Goal: Task Accomplishment & Management: Complete application form

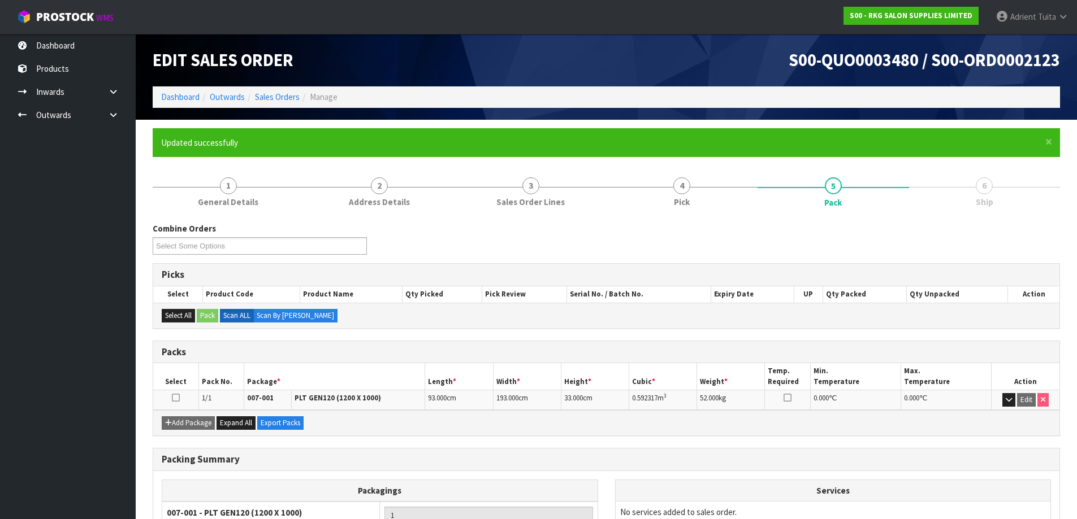
click at [184, 90] on ol "Dashboard Outwards Sales Orders Manage" at bounding box center [606, 96] width 907 height 21
click at [184, 93] on link "Dashboard" at bounding box center [180, 97] width 38 height 11
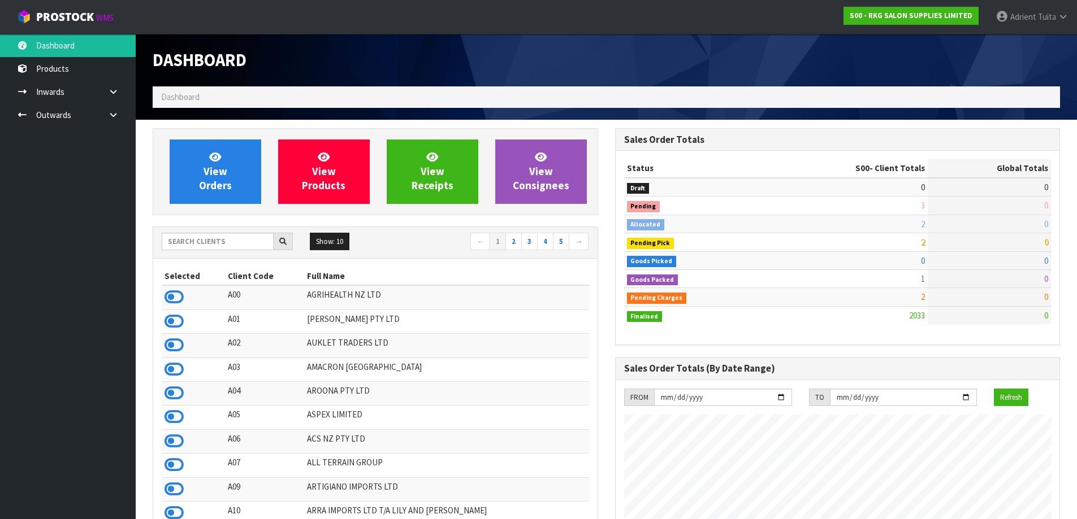
scroll to position [856, 462]
click at [202, 248] on input "text" at bounding box center [218, 242] width 112 height 18
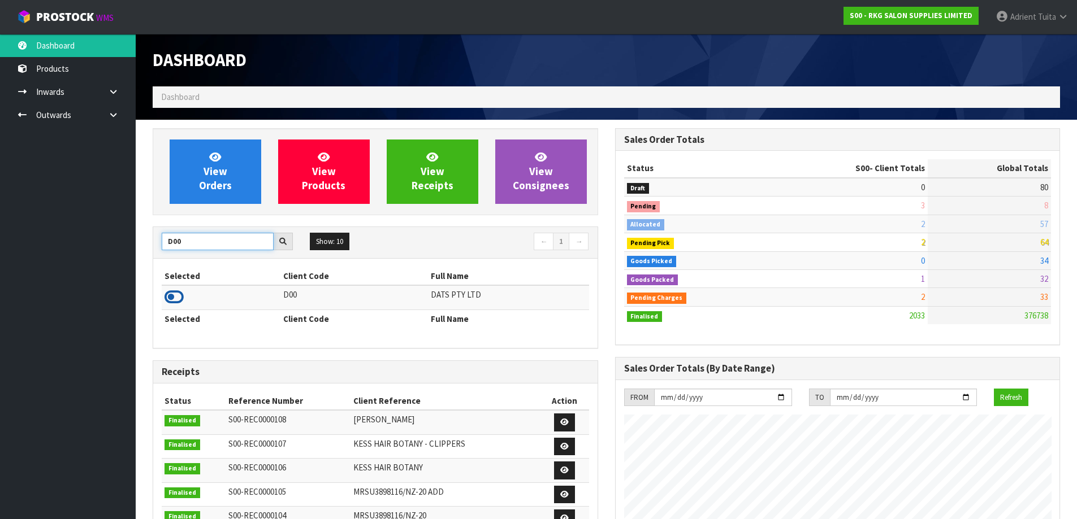
type input "D00"
click at [170, 292] on td at bounding box center [221, 297] width 119 height 24
click at [172, 309] on td at bounding box center [221, 297] width 119 height 24
click at [172, 304] on icon at bounding box center [173, 297] width 19 height 17
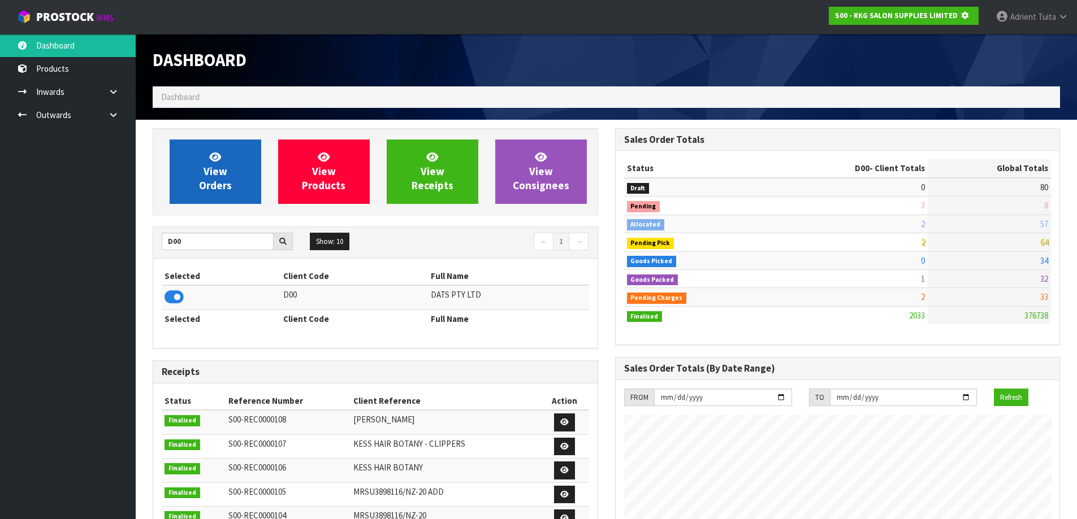
scroll to position [705, 462]
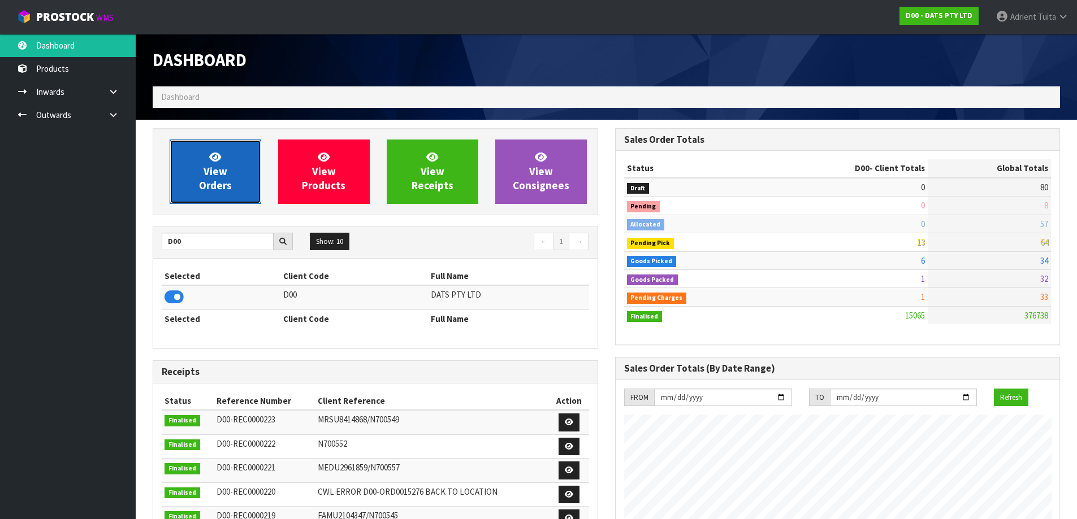
click at [196, 188] on link "View Orders" at bounding box center [216, 172] width 92 height 64
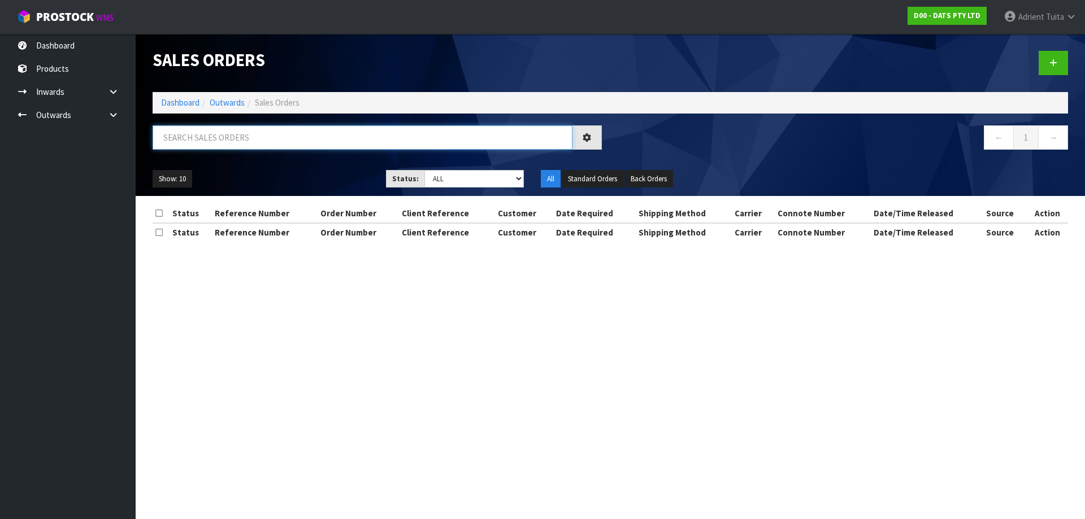
click at [232, 145] on input "text" at bounding box center [363, 137] width 420 height 24
type input "6963"
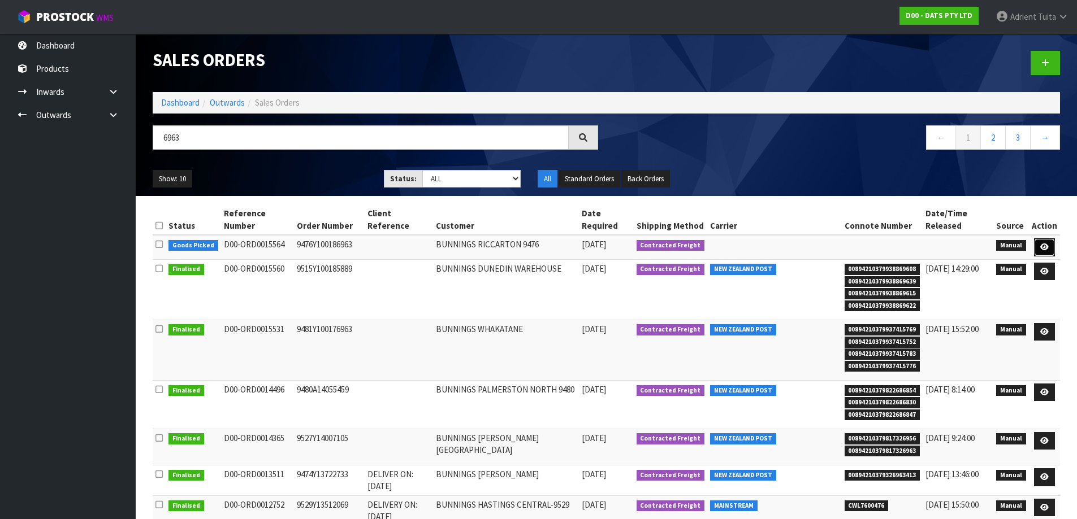
click at [1048, 244] on icon at bounding box center [1044, 247] width 8 height 7
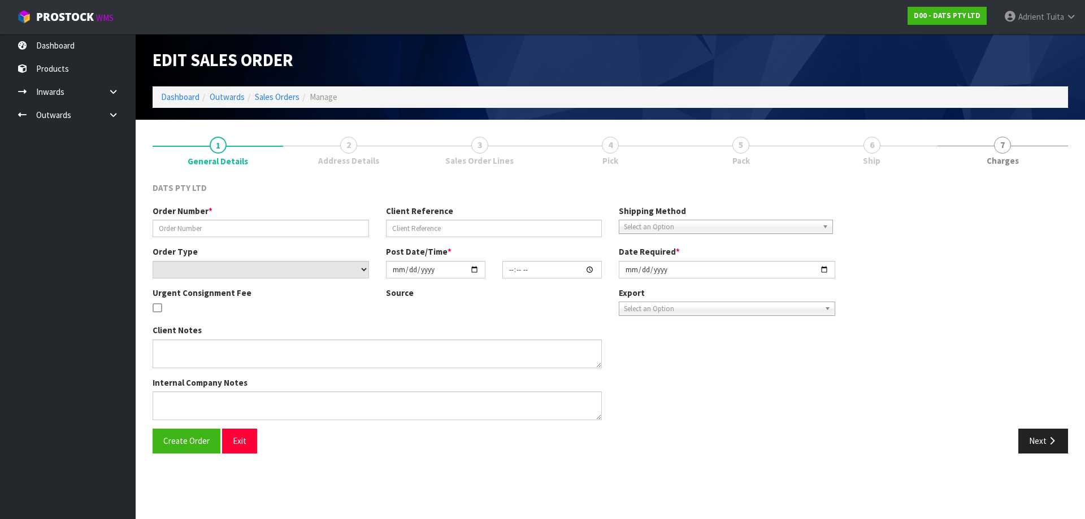
type input "9476Y100186963"
select select "number:0"
type input "[DATE]"
type input "09:30:00.000"
type input "[DATE]"
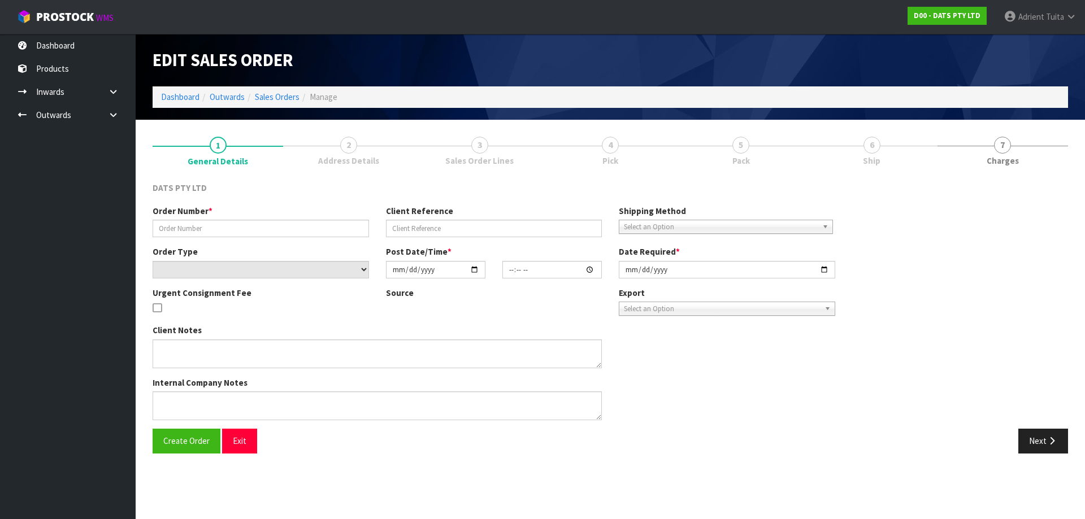
type textarea "PLEASE PICK 25205 - 24PCE (2CTN) FROM OFFICE. 1 CTN OUTER DAMAGE, TAPED- 2 INNE…"
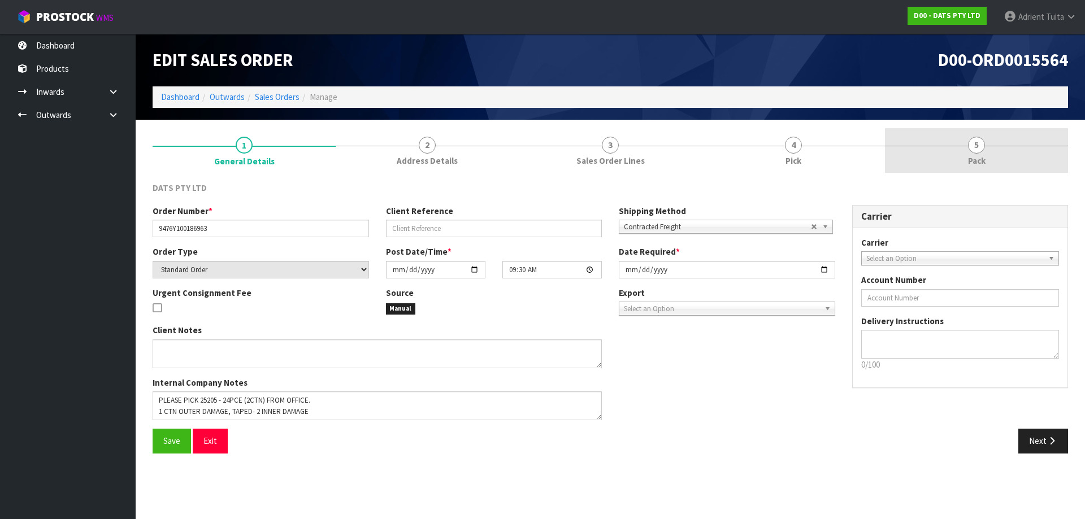
click at [1014, 167] on div "1 General Details 2 Address Details 3 Sales Order Lines 4 Pick 5 Pack DATS PTY …" at bounding box center [610, 295] width 915 height 334
click at [1010, 156] on link "5 Pack" at bounding box center [976, 150] width 183 height 45
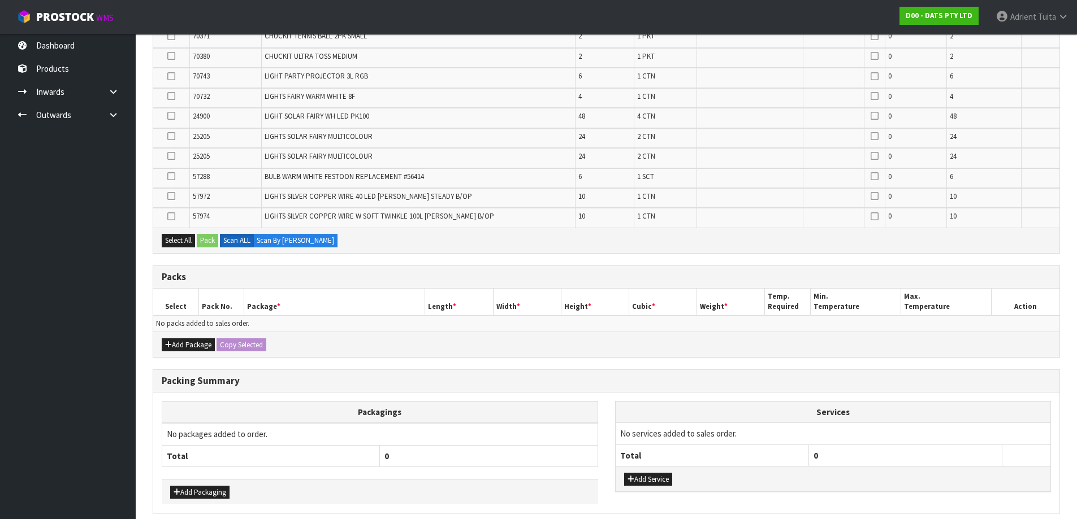
scroll to position [663, 0]
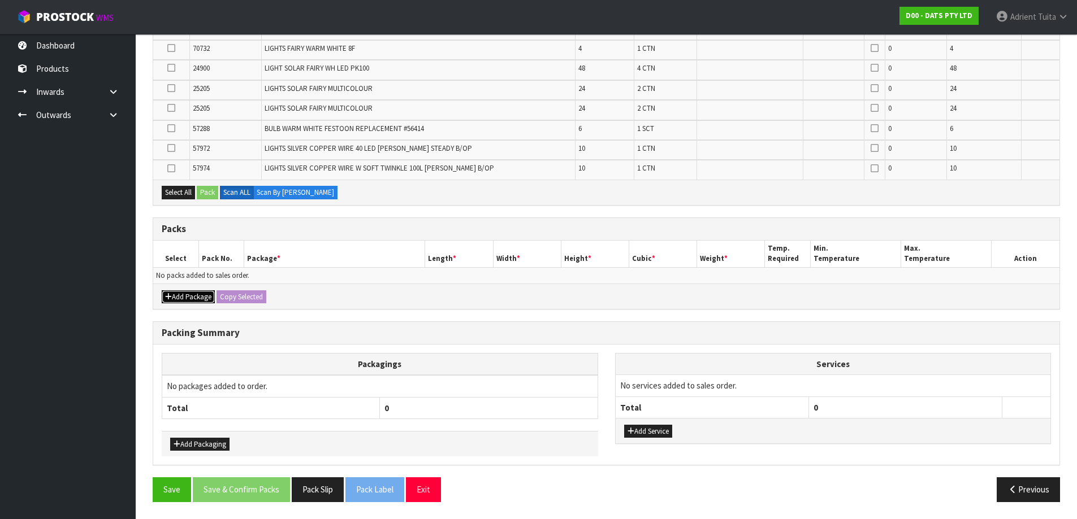
click at [203, 300] on button "Add Package" at bounding box center [188, 297] width 53 height 14
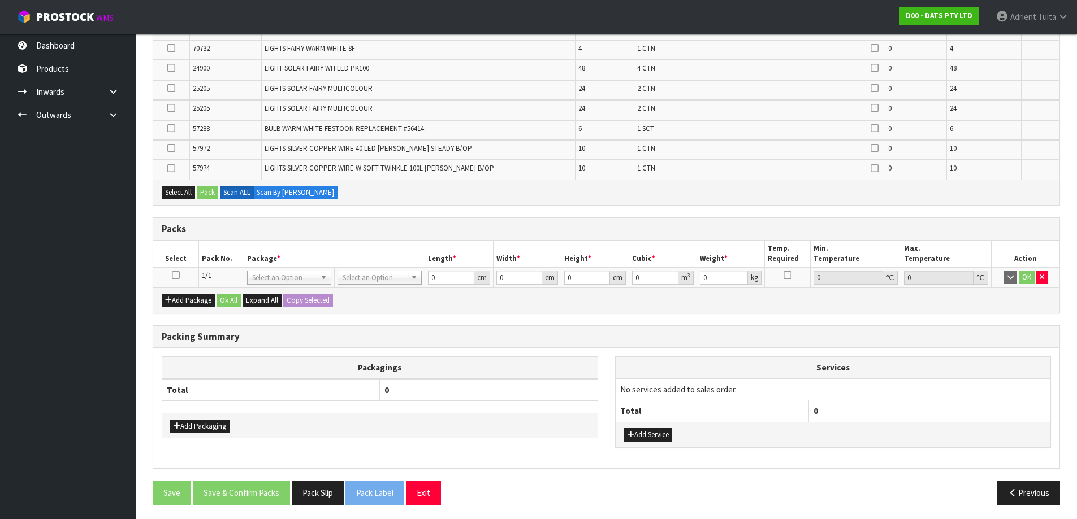
click at [178, 276] on icon at bounding box center [176, 275] width 8 height 1
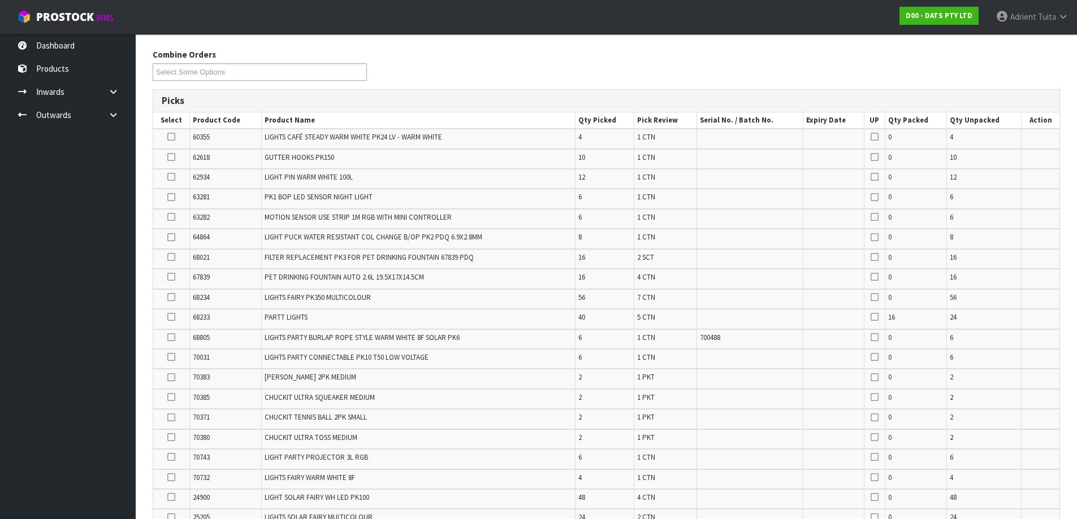
scroll to position [77, 0]
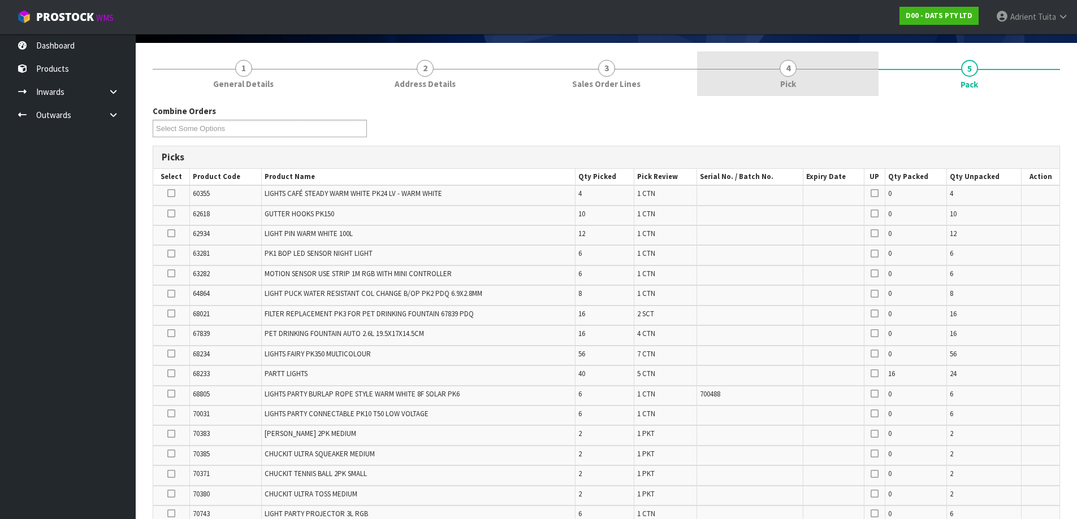
click at [851, 77] on link "4 Pick" at bounding box center [787, 73] width 181 height 45
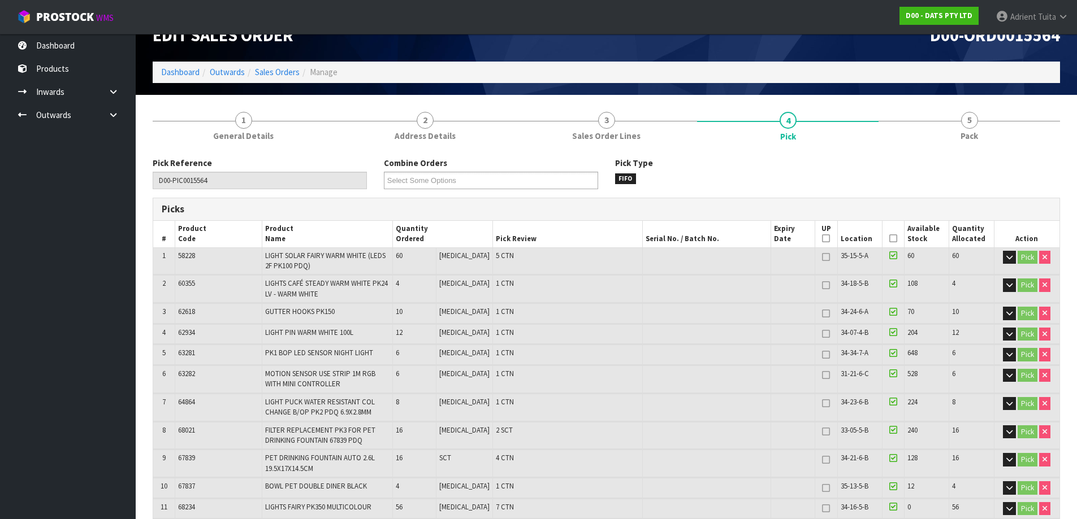
scroll to position [0, 0]
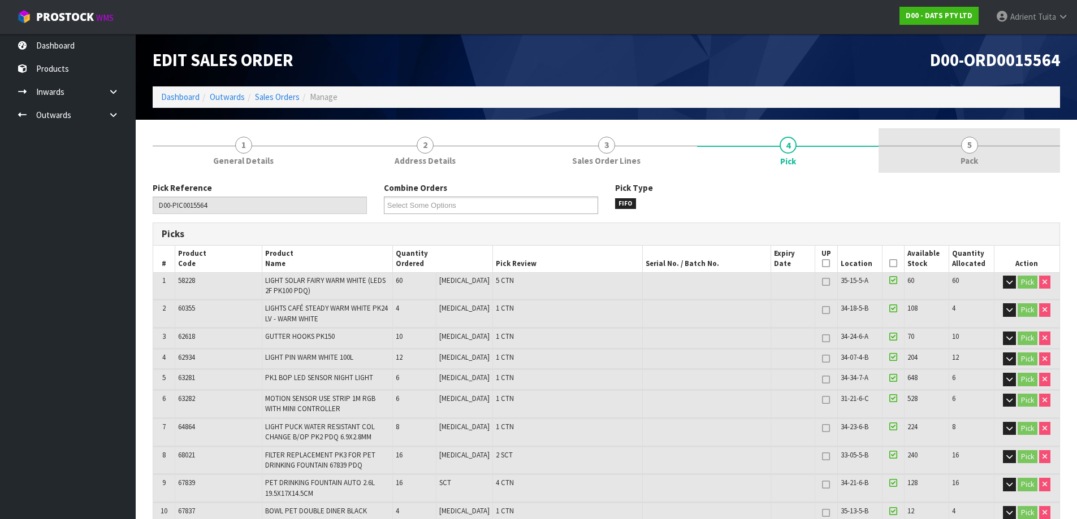
click at [960, 138] on link "5 Pack" at bounding box center [968, 150] width 181 height 45
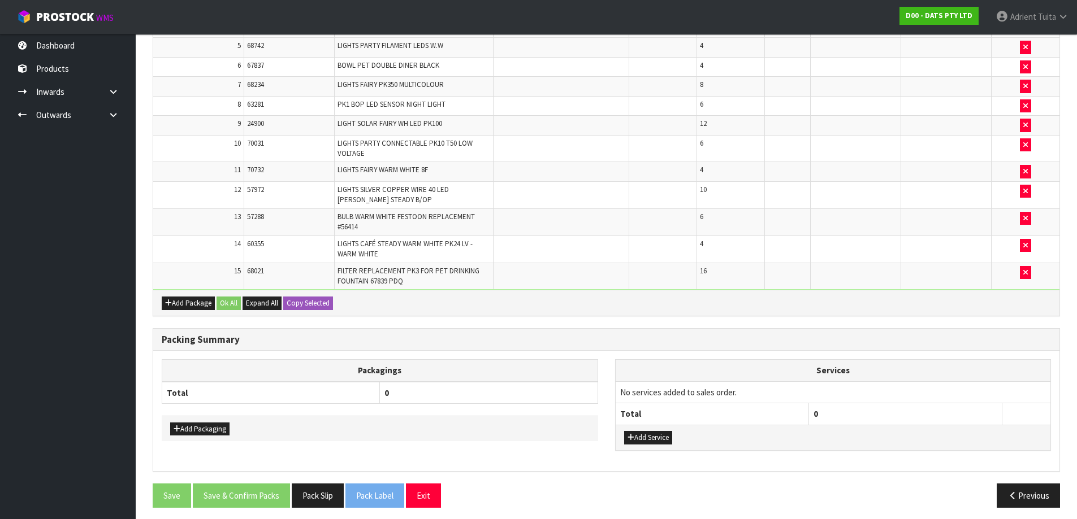
scroll to position [776, 0]
click at [167, 301] on icon "button" at bounding box center [168, 302] width 7 height 7
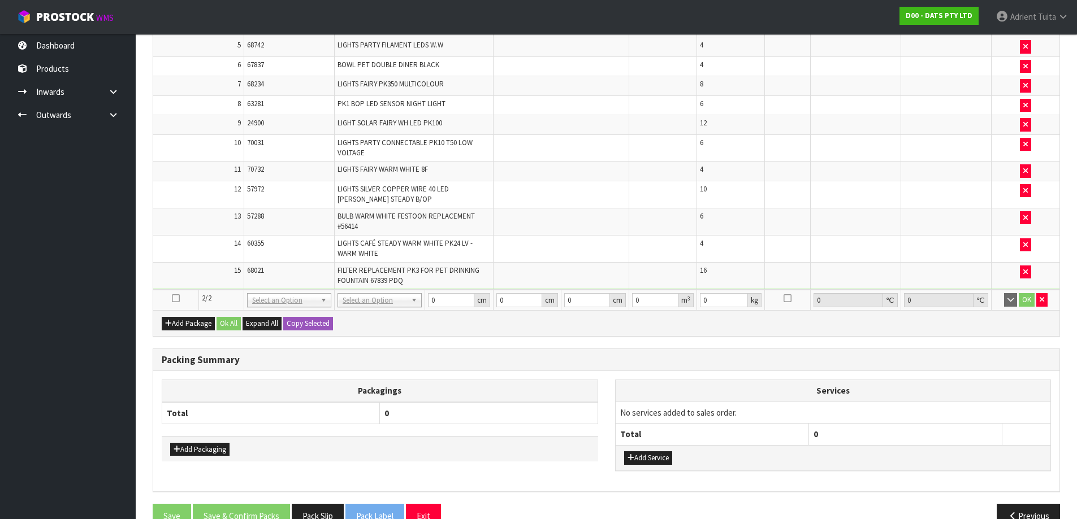
click at [174, 299] on icon at bounding box center [176, 298] width 8 height 1
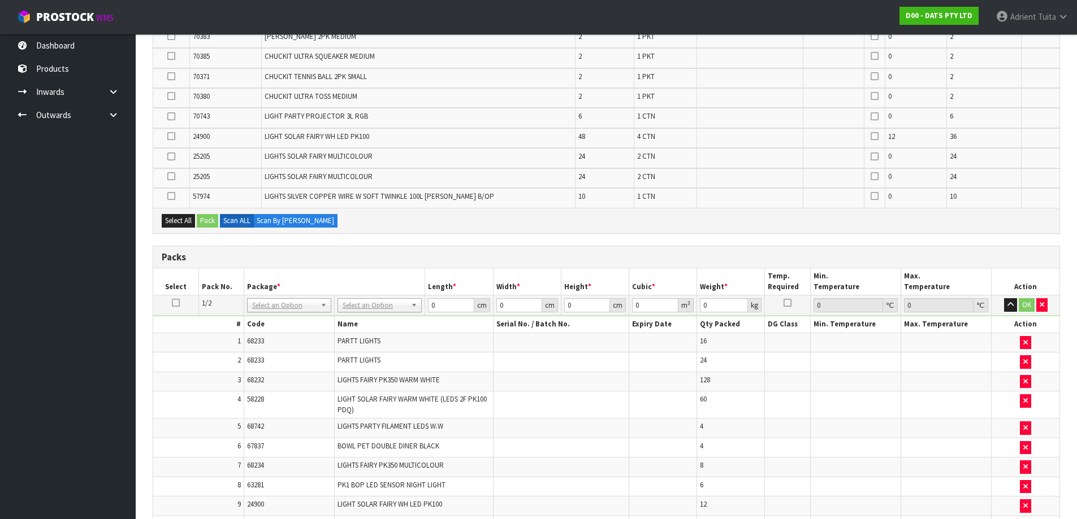
scroll to position [380, 0]
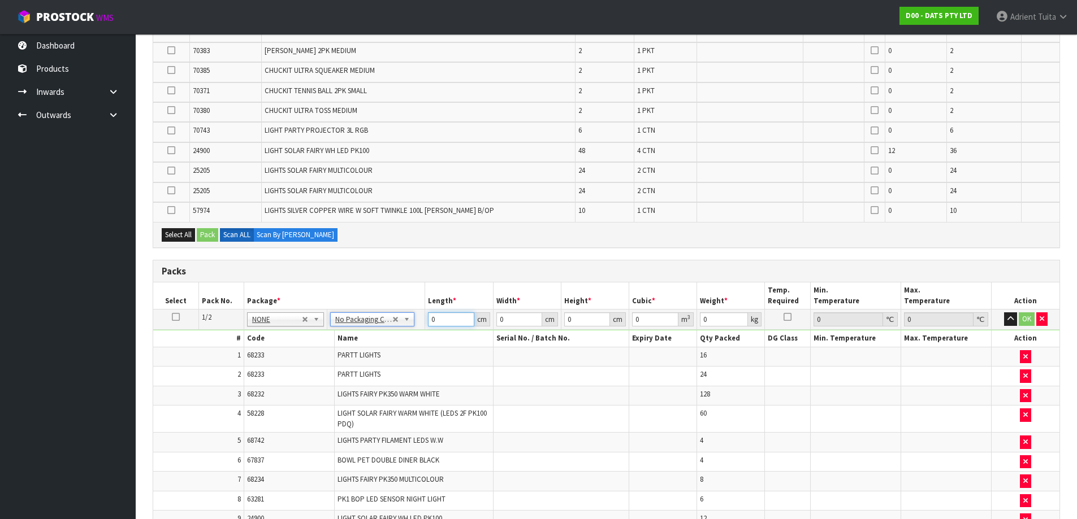
click at [443, 318] on input "0" at bounding box center [451, 320] width 46 height 14
type input "1"
type input "0.000001"
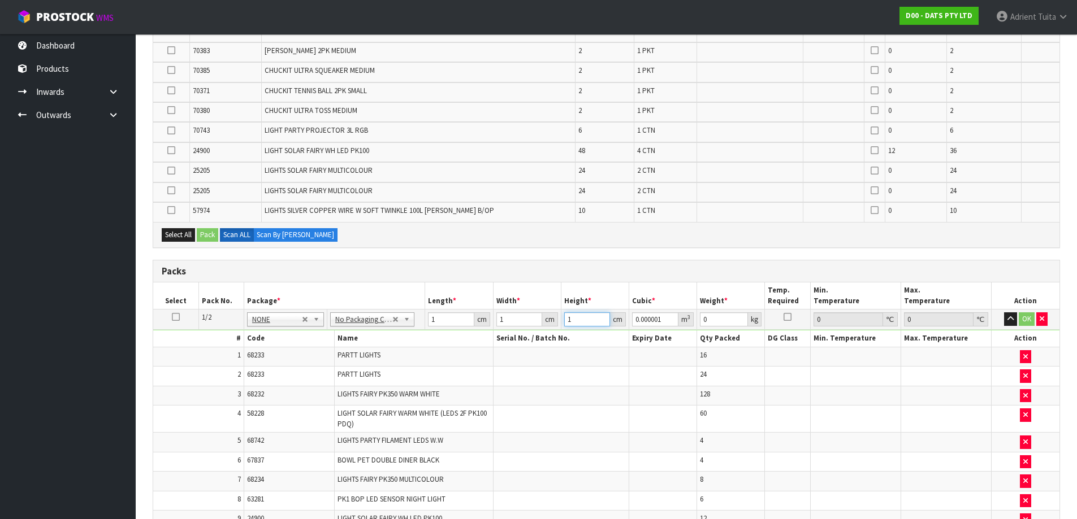
type input "1"
click at [1022, 320] on button "OK" at bounding box center [1026, 320] width 16 height 14
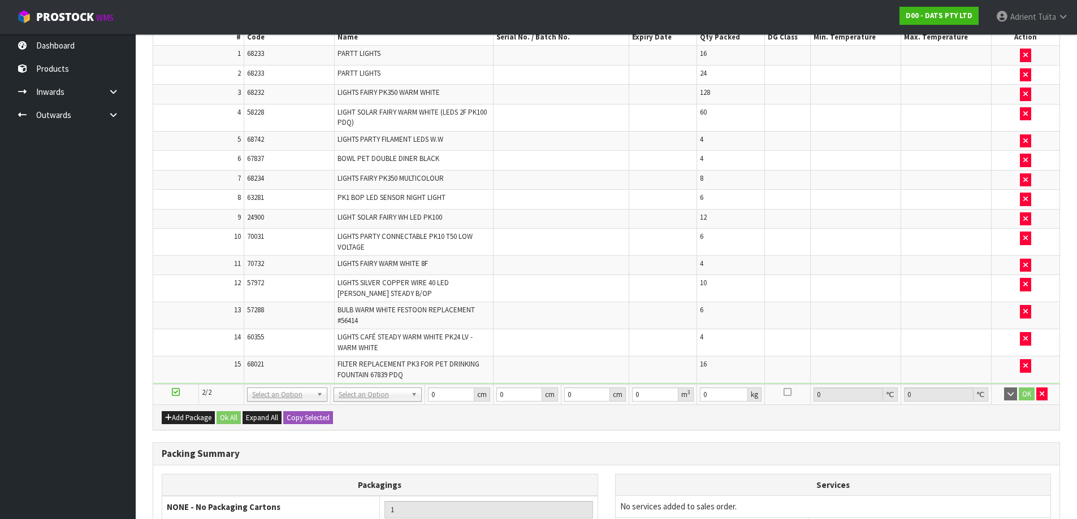
scroll to position [807, 0]
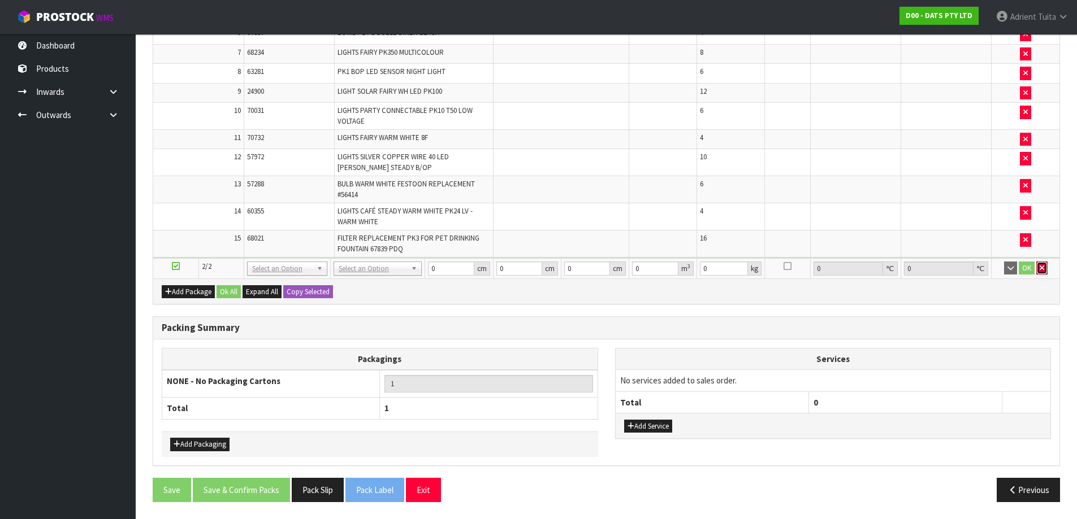
click at [1036, 273] on button "button" at bounding box center [1041, 269] width 11 height 14
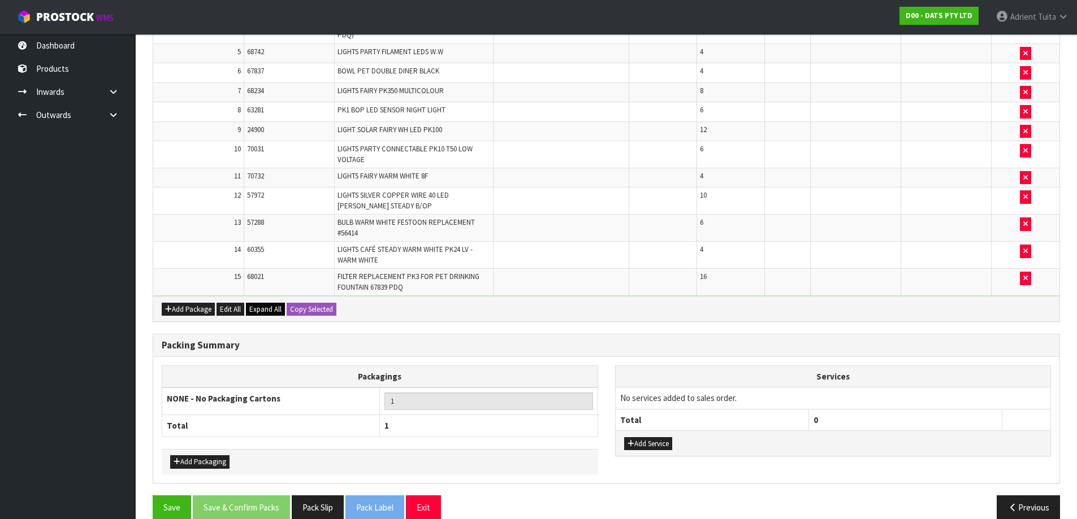
scroll to position [786, 0]
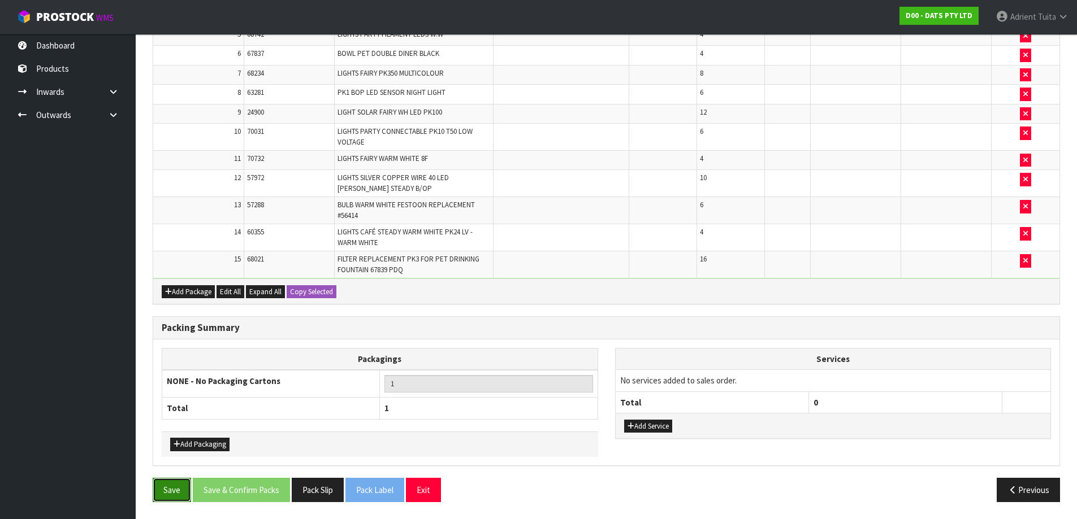
click at [163, 492] on button "Save" at bounding box center [172, 490] width 38 height 24
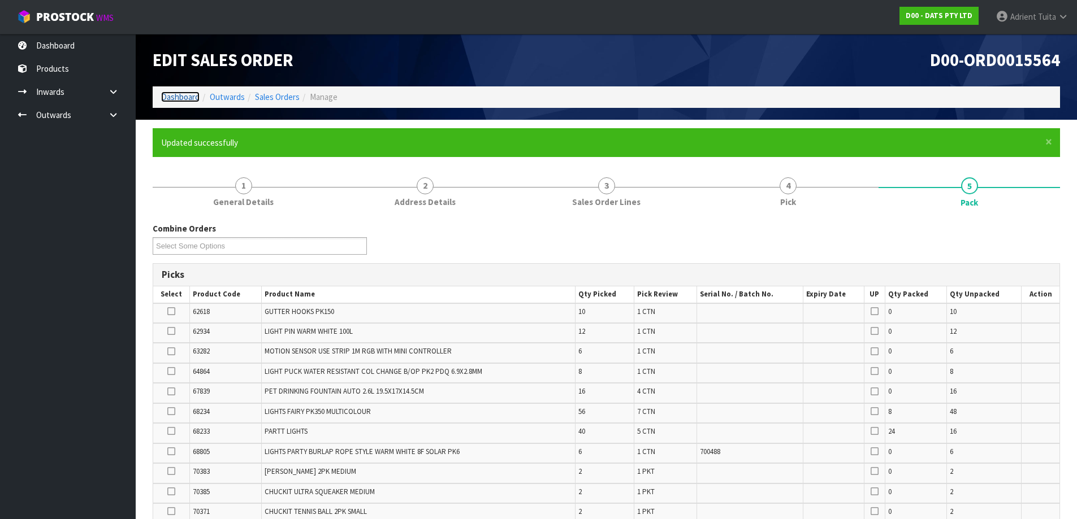
click at [184, 94] on link "Dashboard" at bounding box center [180, 97] width 38 height 11
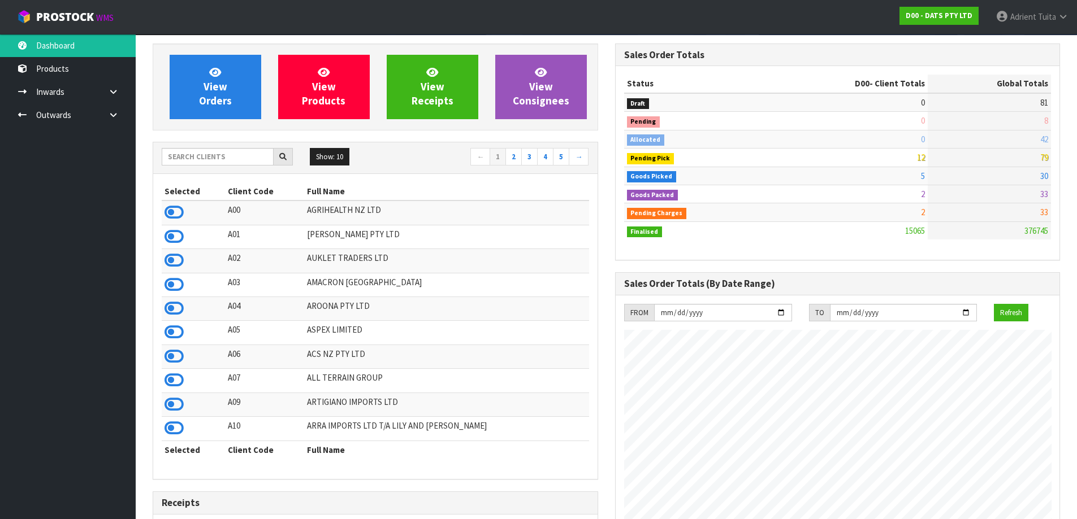
scroll to position [59, 0]
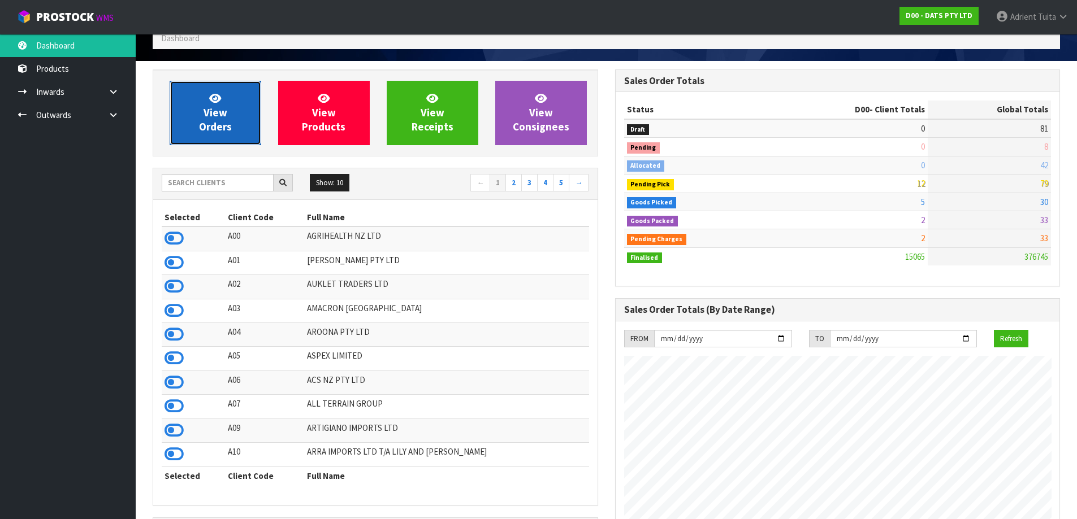
click at [185, 91] on link "View Orders" at bounding box center [216, 113] width 92 height 64
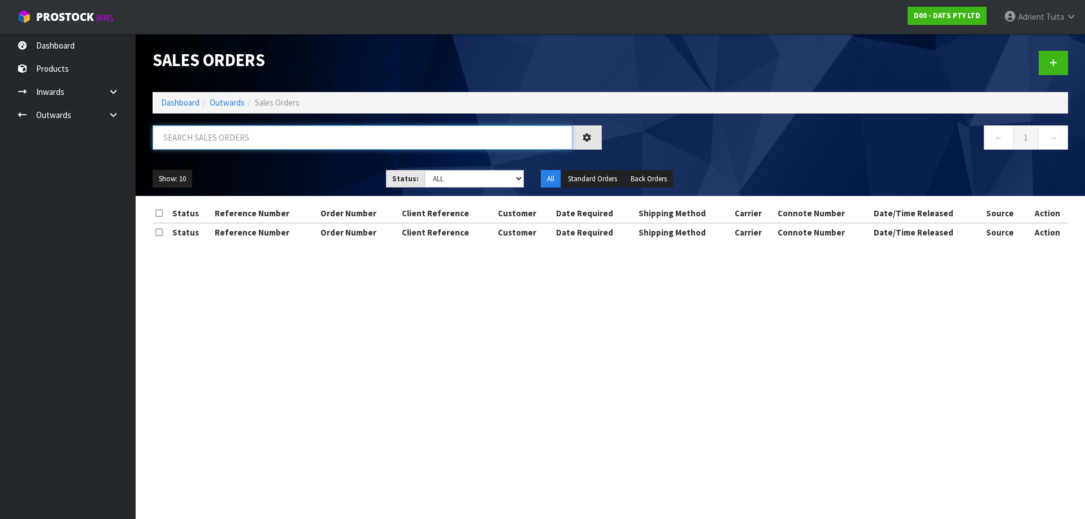
click at [207, 133] on input "text" at bounding box center [363, 137] width 420 height 24
type input "6963"
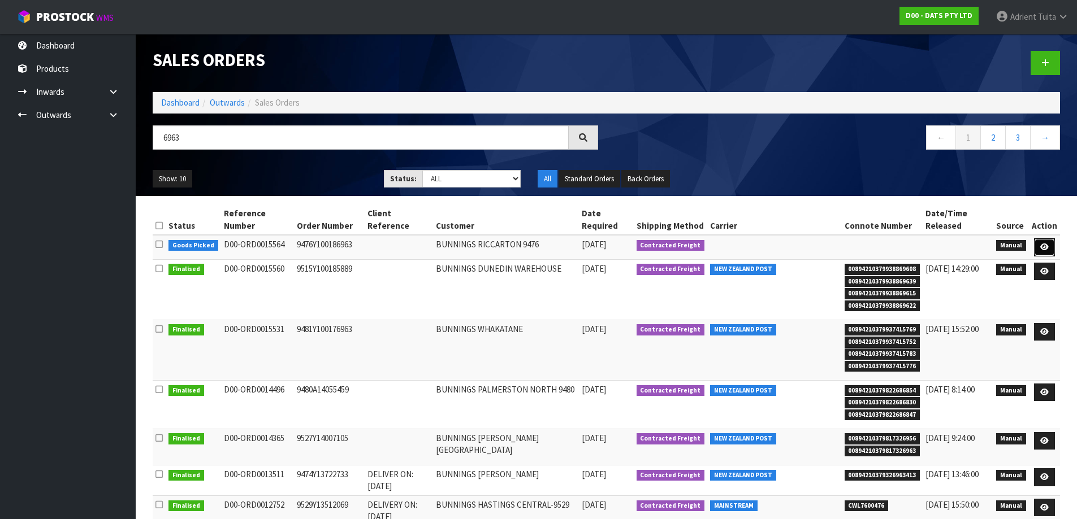
click at [1051, 250] on link at bounding box center [1044, 247] width 21 height 18
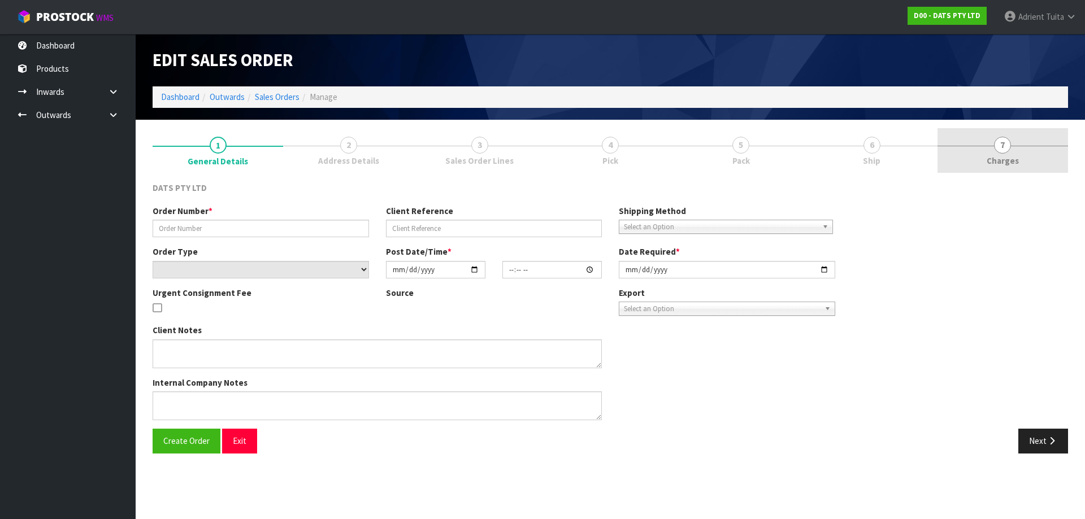
type input "9476Y100186963"
select select "number:0"
type input "[DATE]"
type input "09:30:00.000"
type input "[DATE]"
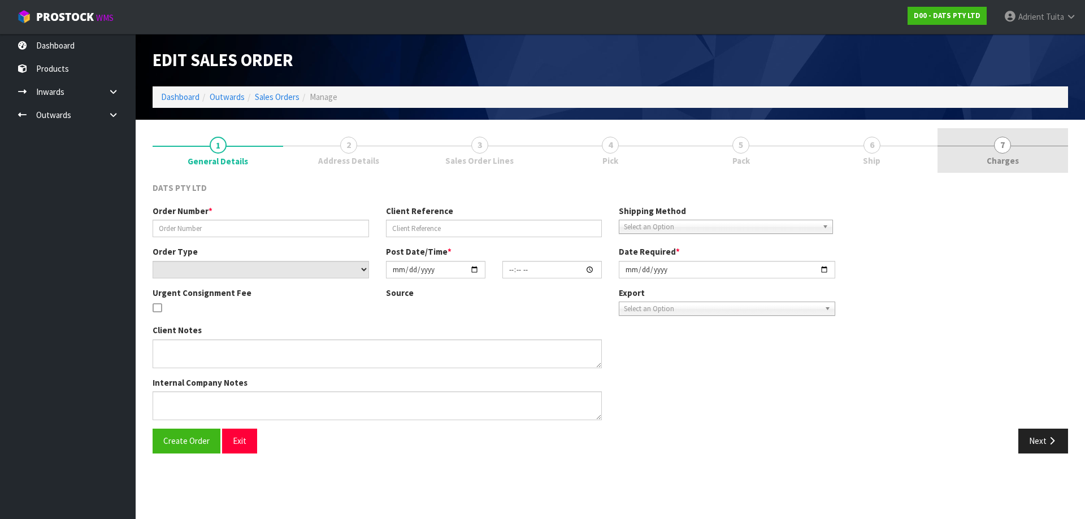
type textarea "PLEASE PICK 25205 - 24PCE (2CTN) FROM OFFICE. 1 CTN OUTER DAMAGE, TAPED- 2 INNE…"
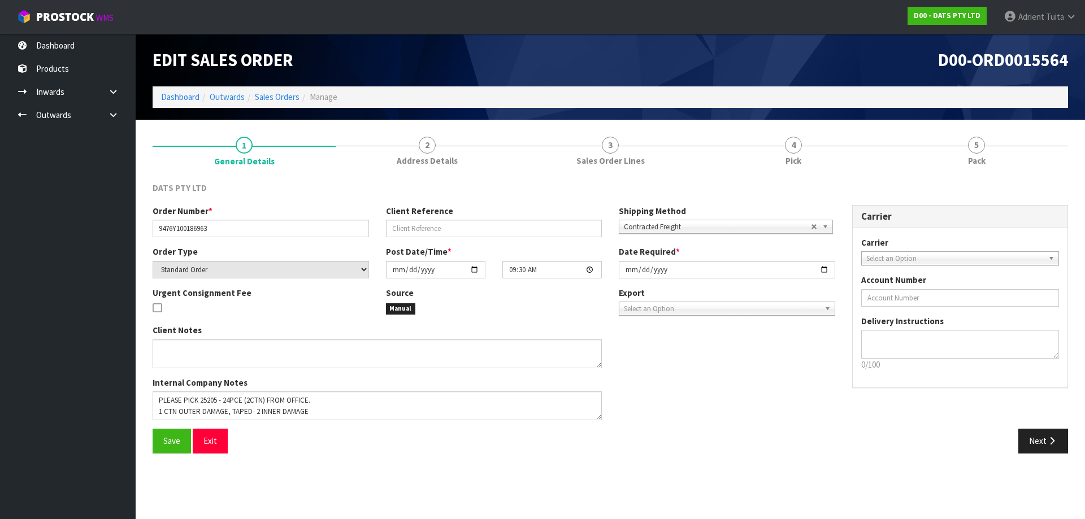
click at [1013, 138] on link "5 Pack" at bounding box center [976, 150] width 183 height 45
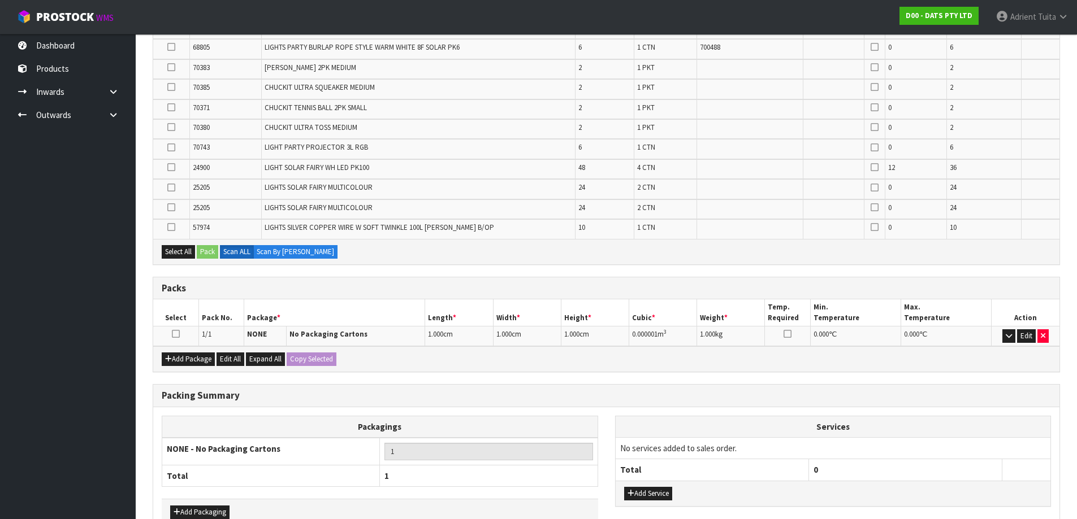
scroll to position [431, 0]
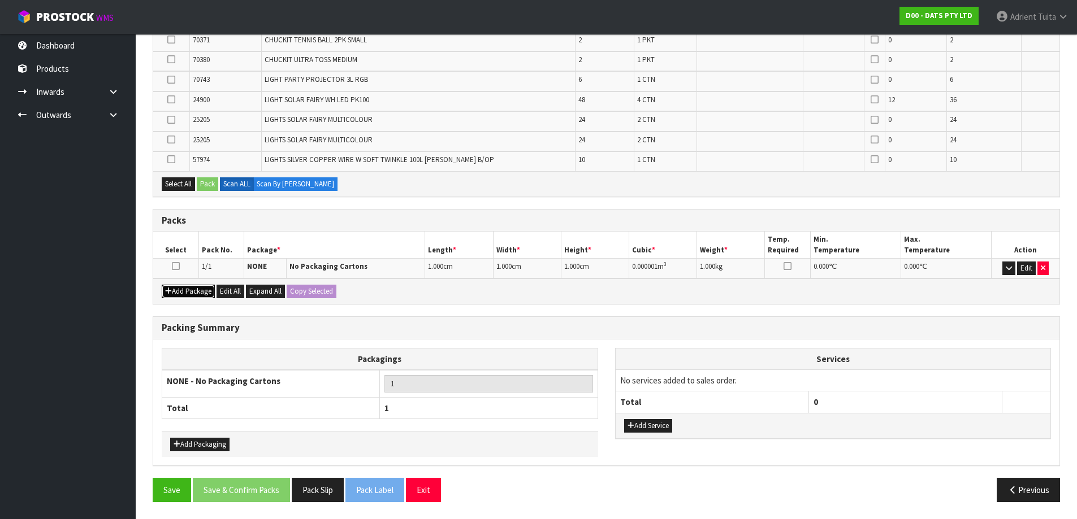
click at [199, 289] on button "Add Package" at bounding box center [188, 292] width 53 height 14
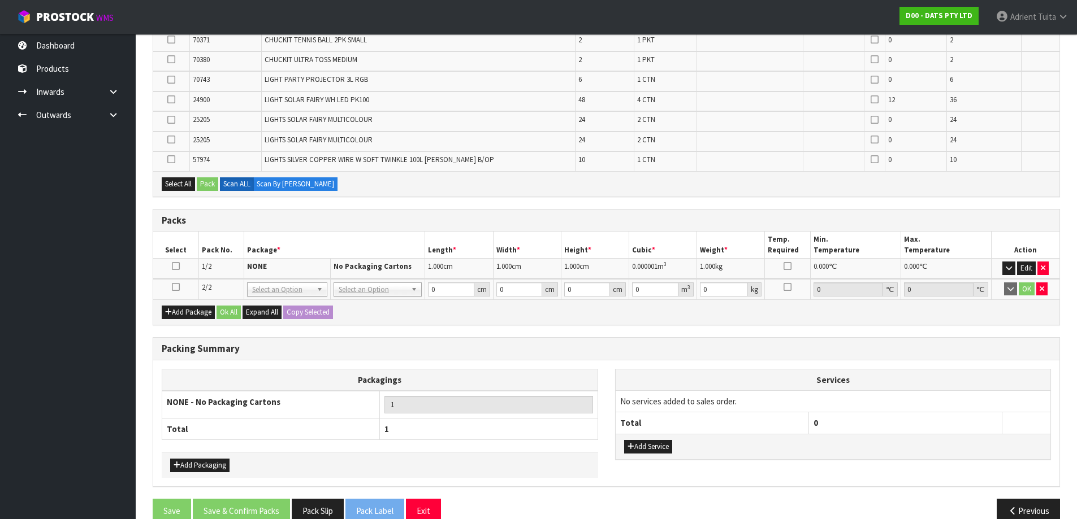
click at [173, 288] on icon at bounding box center [176, 287] width 8 height 1
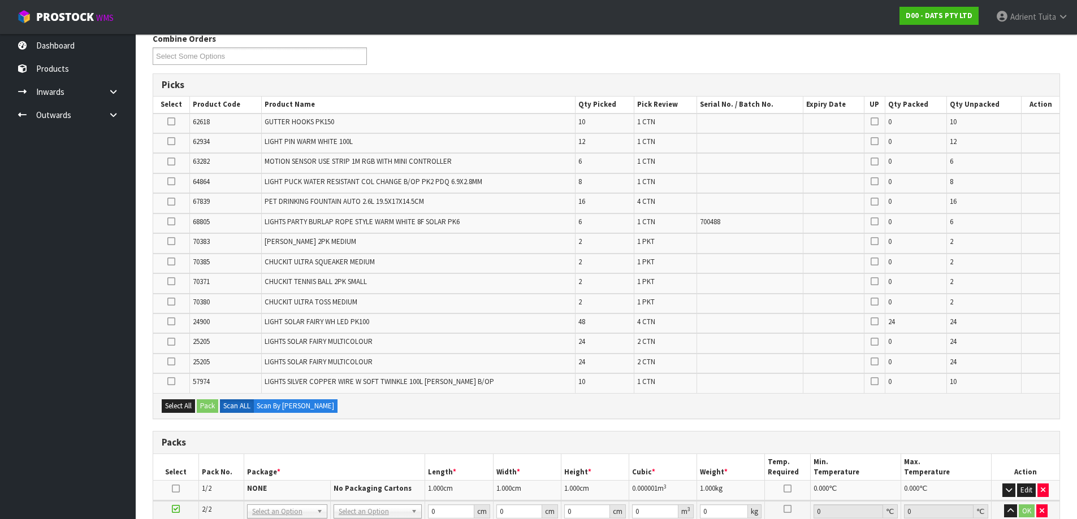
scroll to position [0, 0]
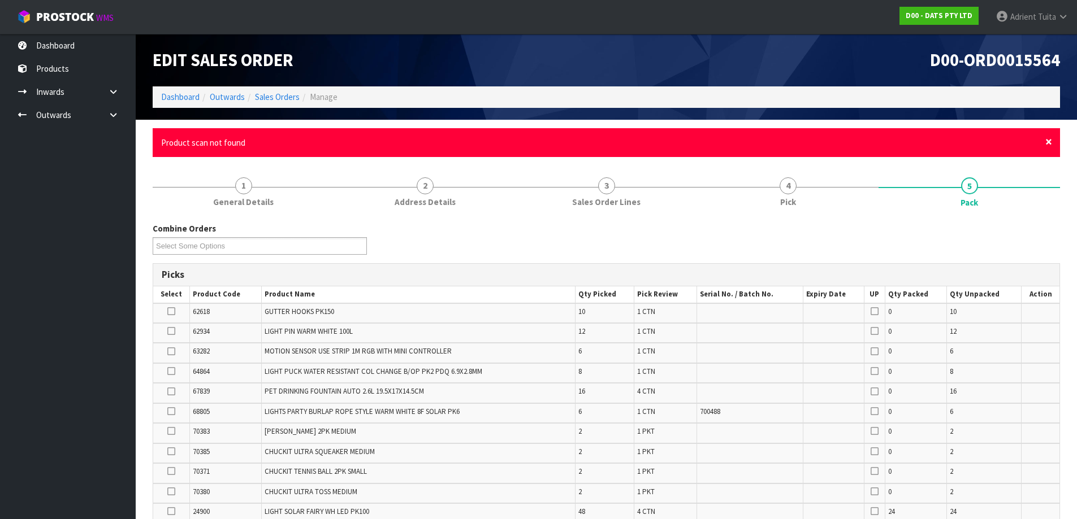
click at [1047, 141] on span "×" at bounding box center [1048, 142] width 7 height 16
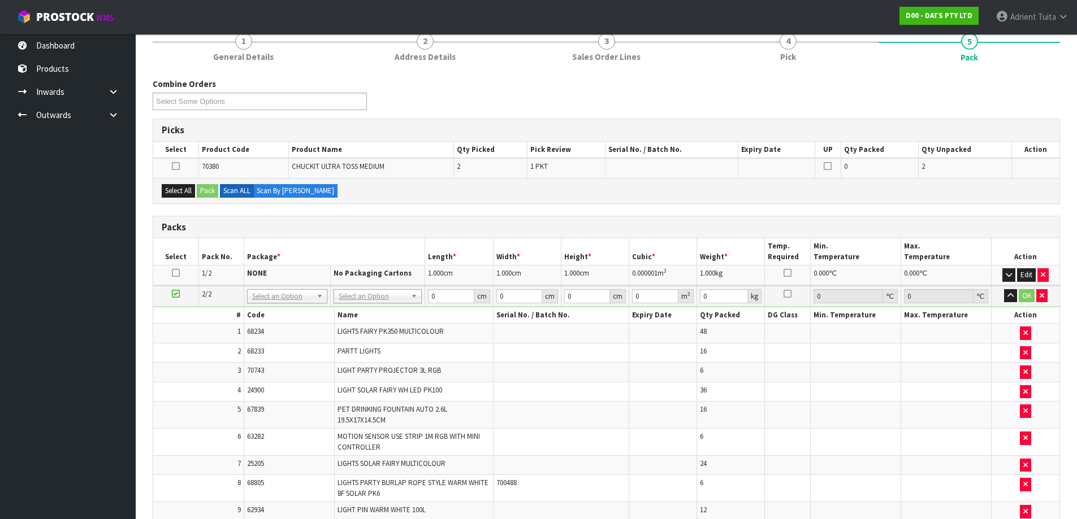
scroll to position [101, 0]
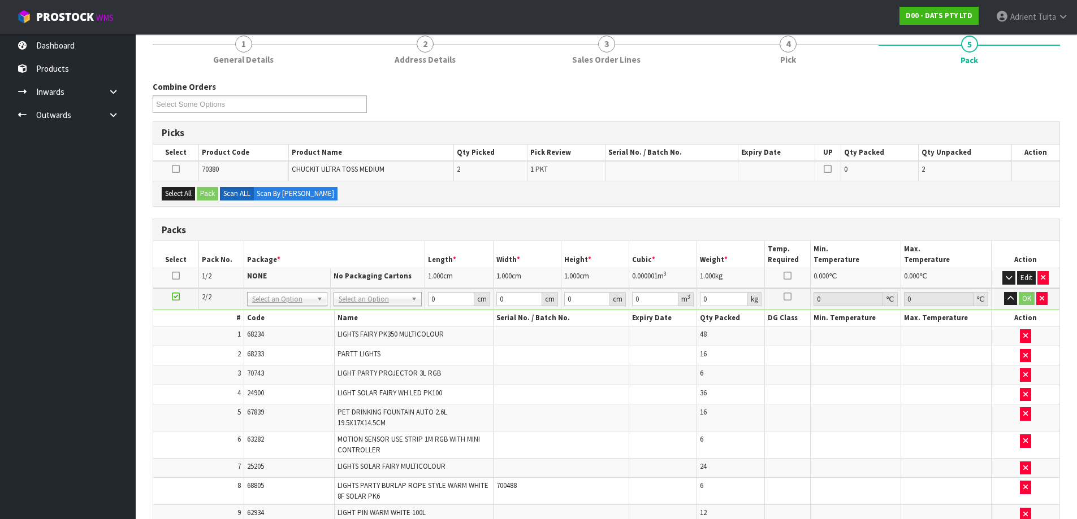
click at [1000, 279] on td "Edit" at bounding box center [1025, 278] width 68 height 20
click at [1004, 279] on button "button" at bounding box center [1008, 278] width 13 height 14
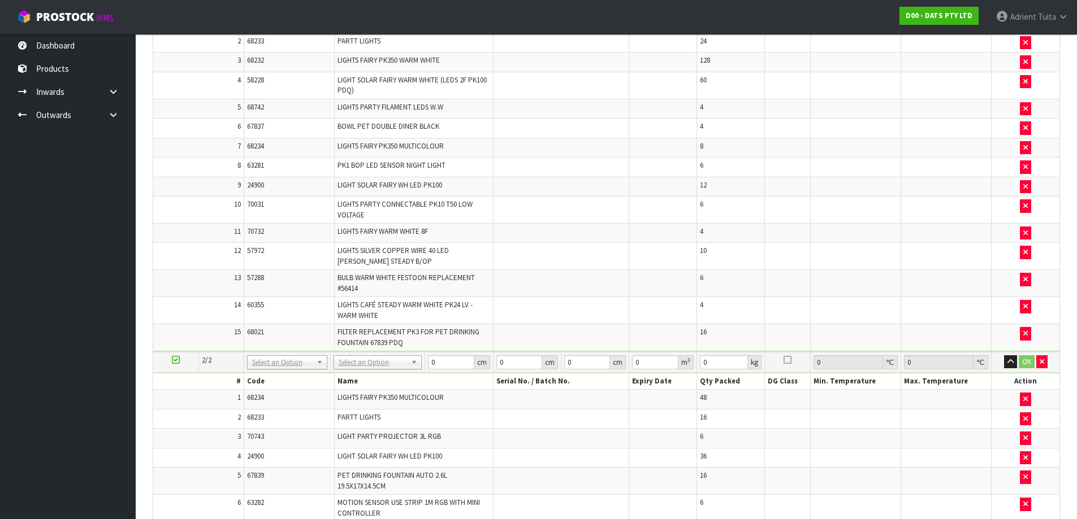
scroll to position [553, 0]
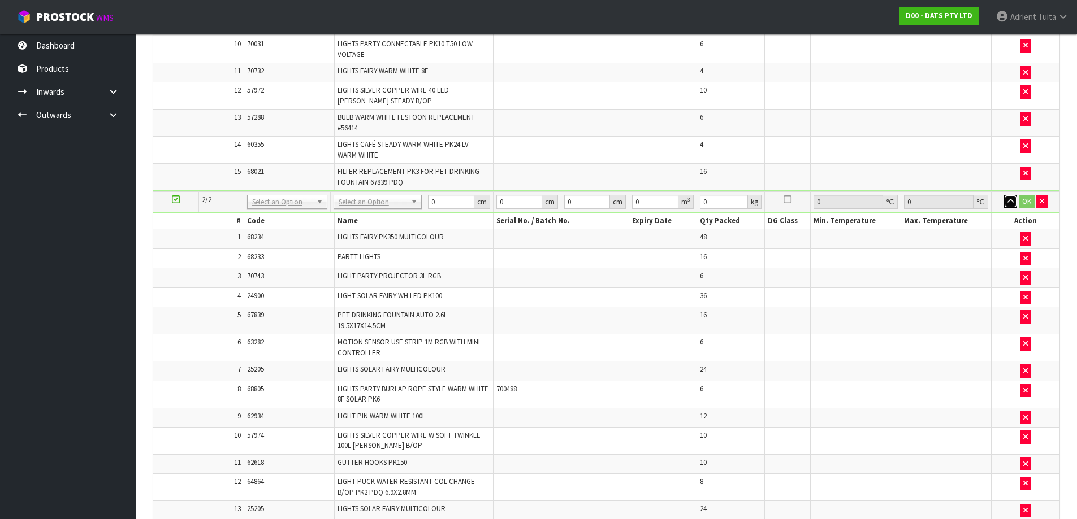
click at [1006, 205] on button "button" at bounding box center [1010, 202] width 13 height 14
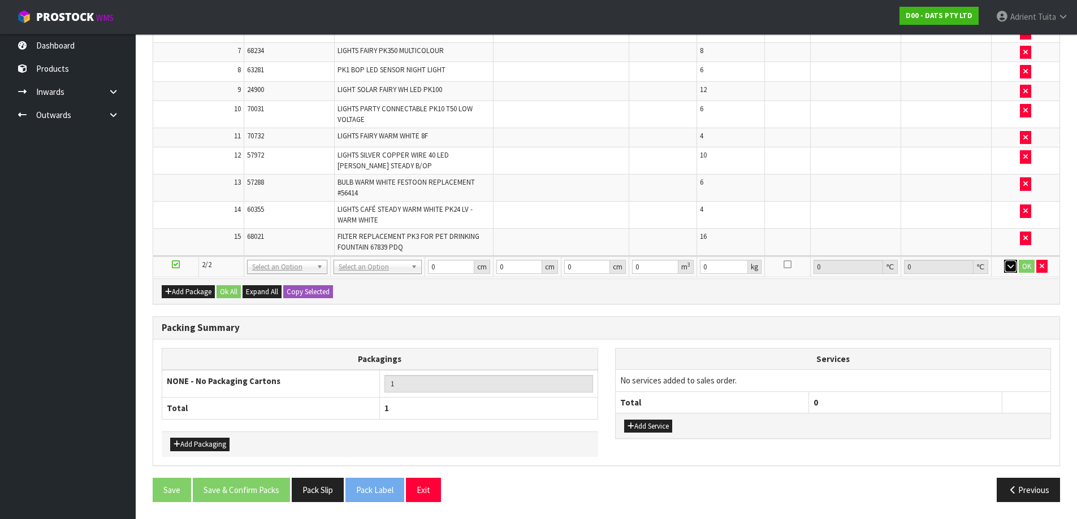
scroll to position [487, 0]
click at [1006, 205] on td at bounding box center [1025, 216] width 68 height 27
click at [1008, 263] on button "button" at bounding box center [1010, 268] width 13 height 14
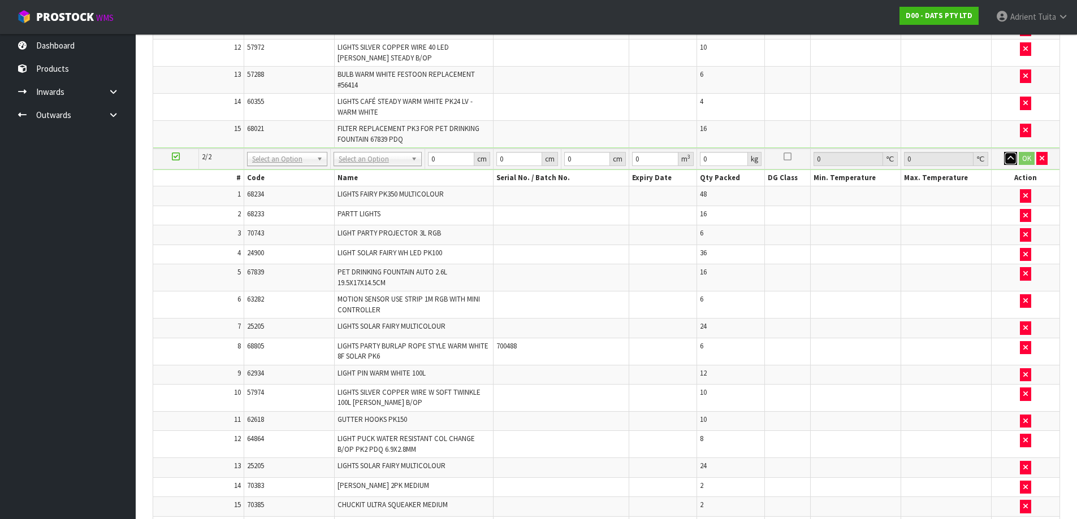
scroll to position [600, 0]
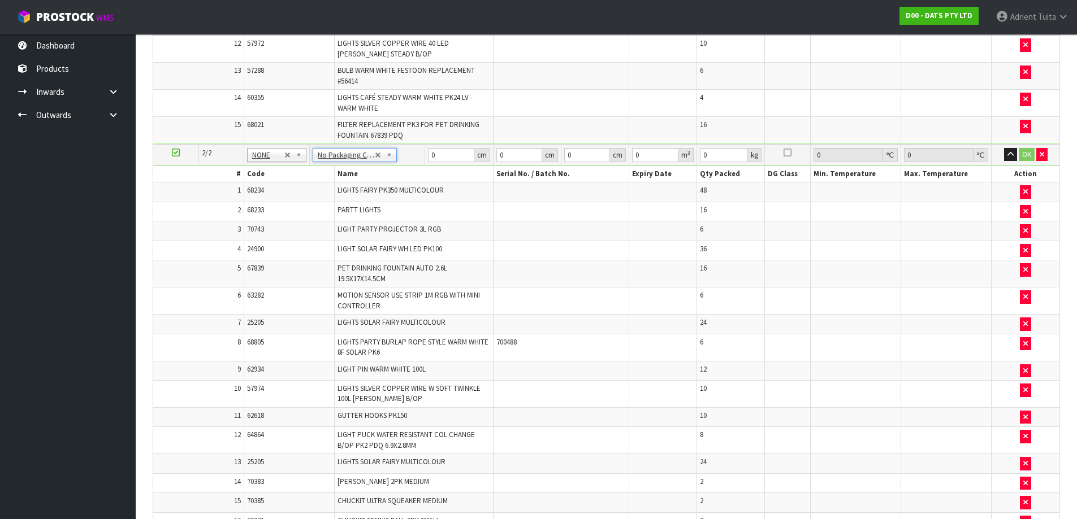
type input "2"
click at [436, 158] on input "0" at bounding box center [451, 155] width 46 height 14
type input "1"
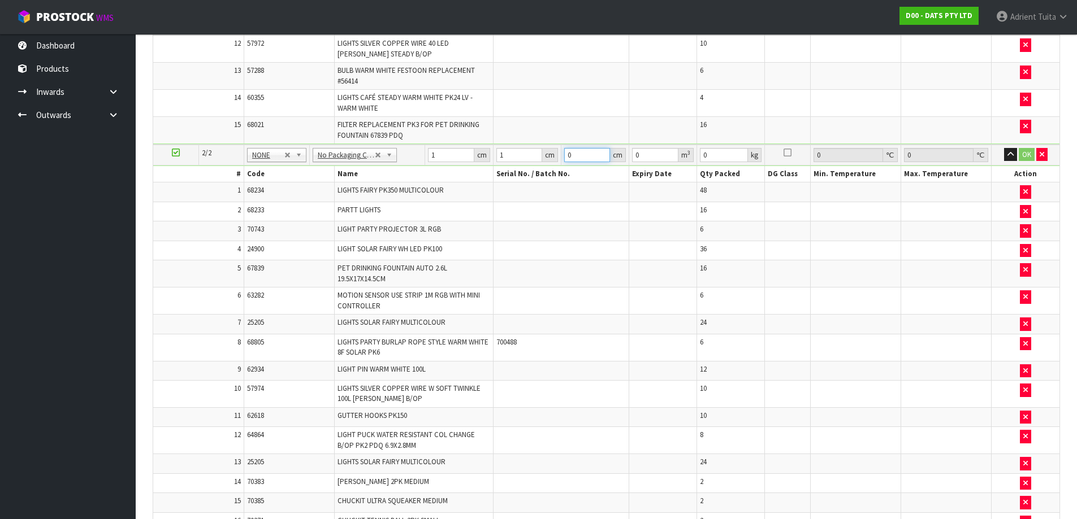
type input "0.000001"
type input "1"
click at [1023, 151] on button "OK" at bounding box center [1026, 155] width 16 height 14
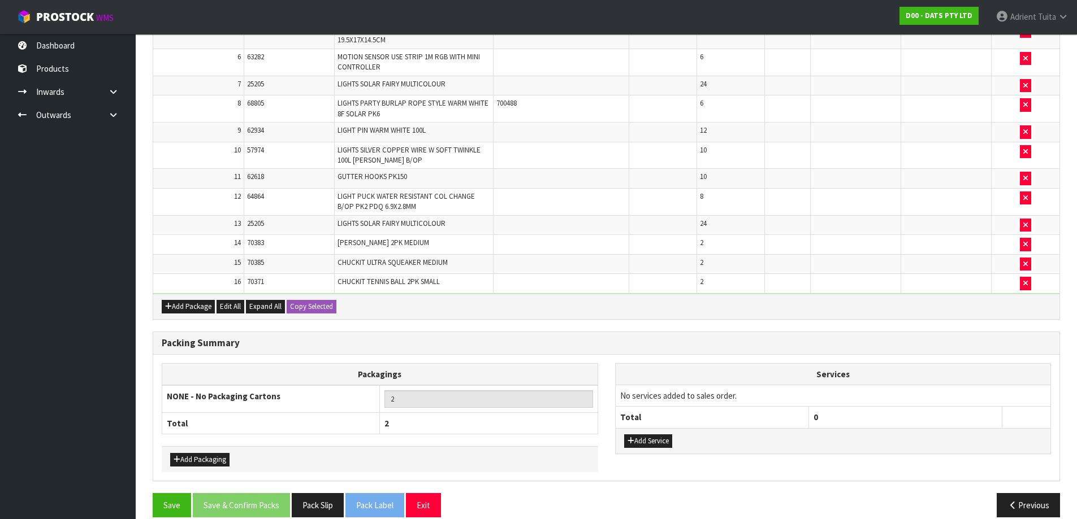
scroll to position [853, 0]
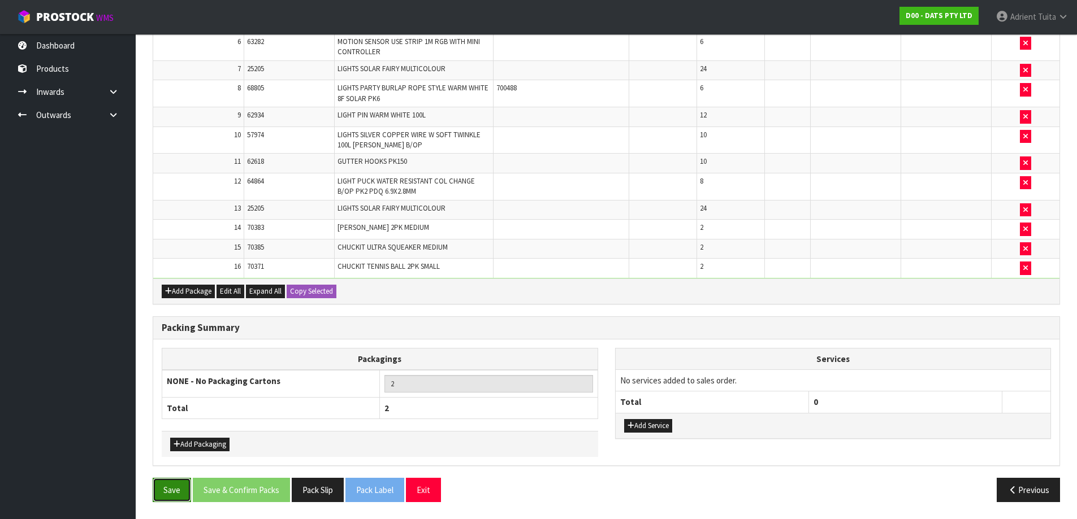
click at [162, 484] on button "Save" at bounding box center [172, 490] width 38 height 24
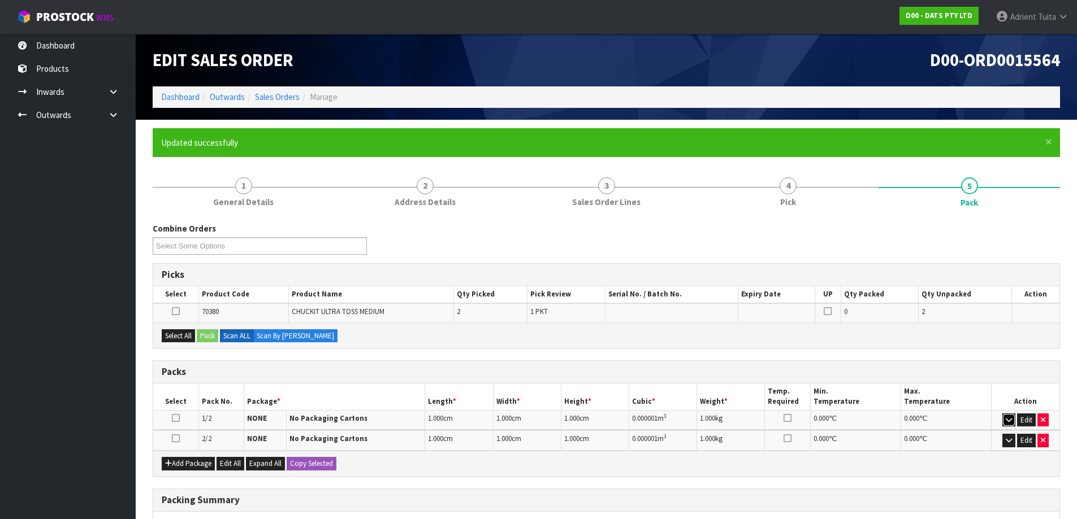
click at [1006, 420] on icon "button" at bounding box center [1008, 419] width 6 height 7
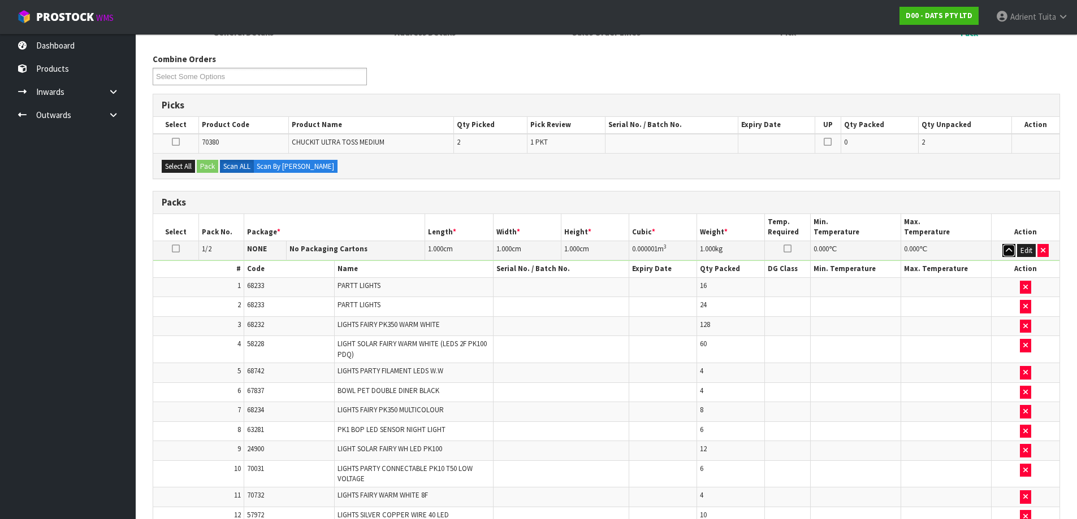
scroll to position [396, 0]
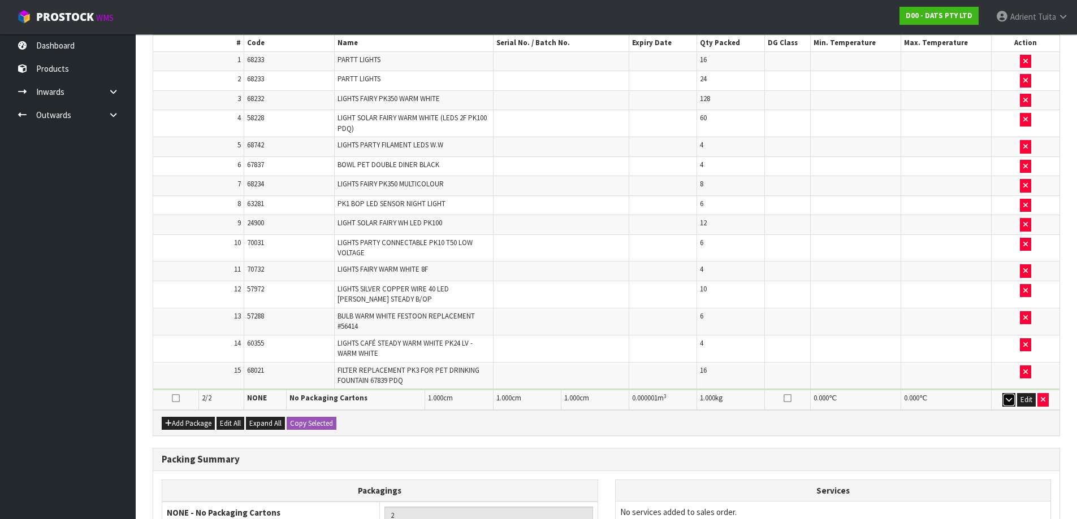
click at [1005, 401] on icon "button" at bounding box center [1008, 399] width 6 height 7
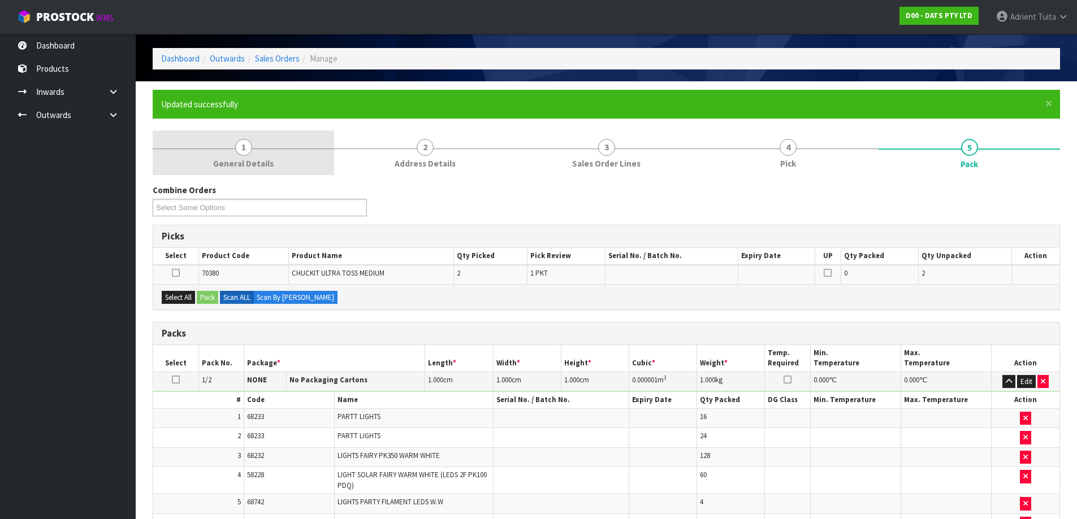
scroll to position [0, 0]
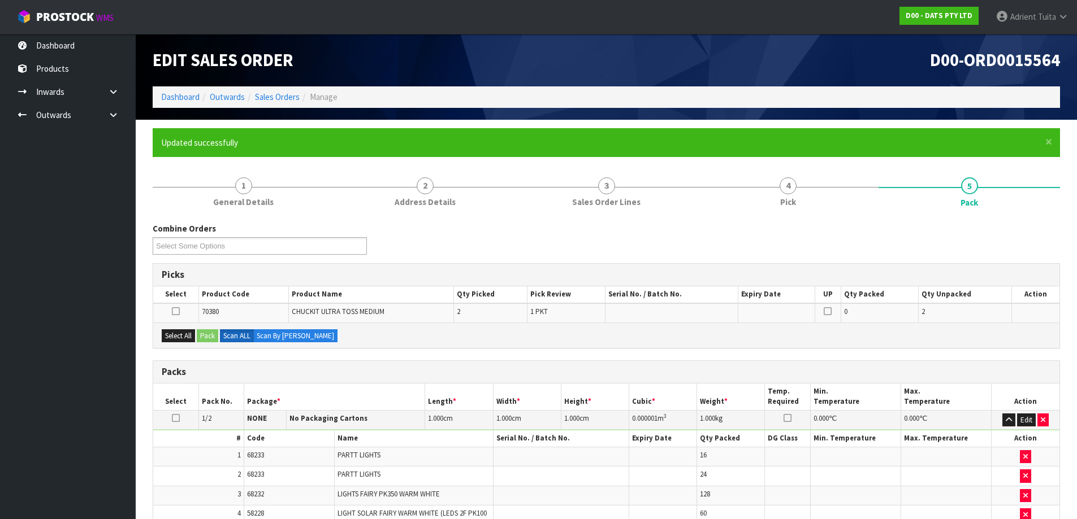
click at [171, 103] on li "Dashboard" at bounding box center [180, 97] width 38 height 12
click at [176, 98] on link "Dashboard" at bounding box center [180, 97] width 38 height 11
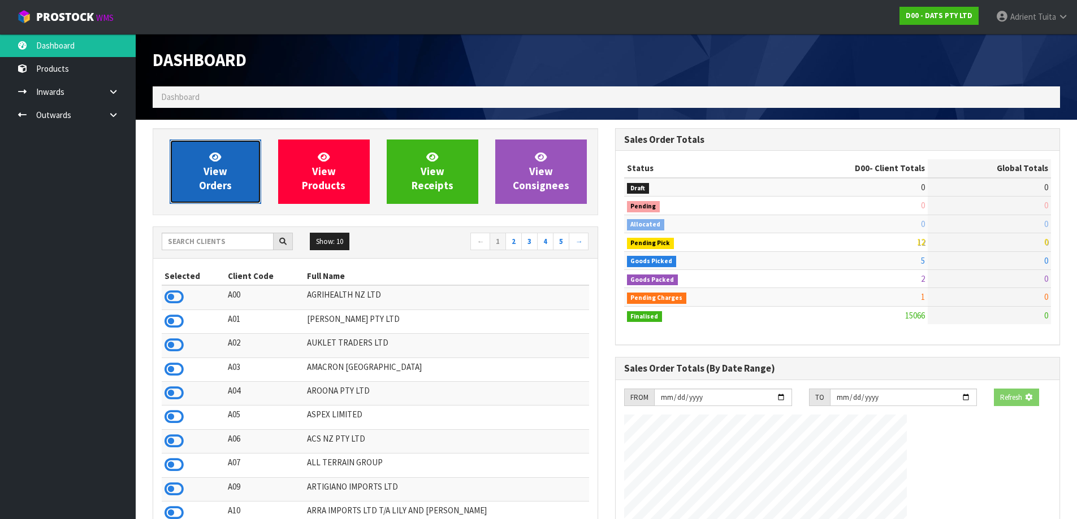
click at [198, 163] on link "View Orders" at bounding box center [216, 172] width 92 height 64
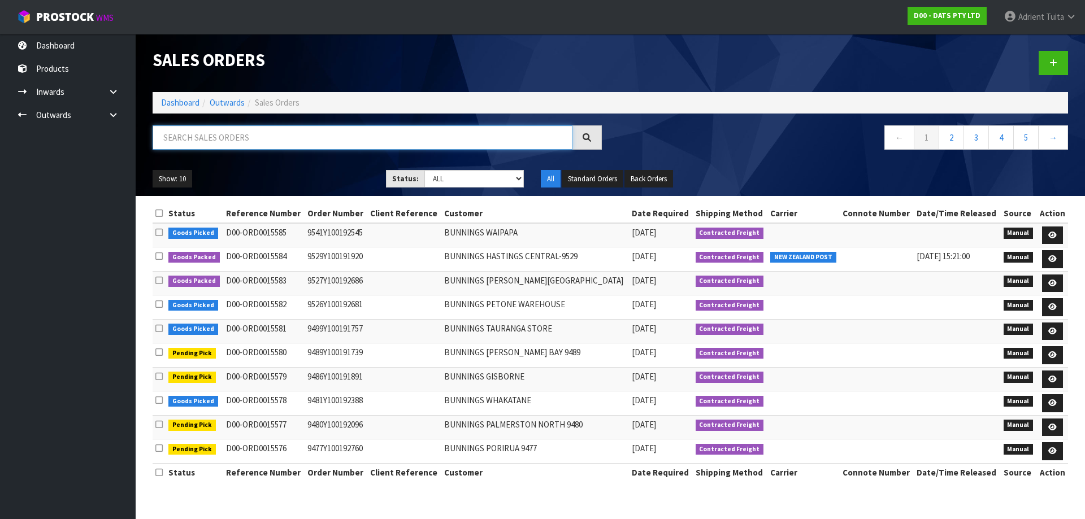
click at [197, 147] on input "text" at bounding box center [363, 137] width 420 height 24
type input "6963"
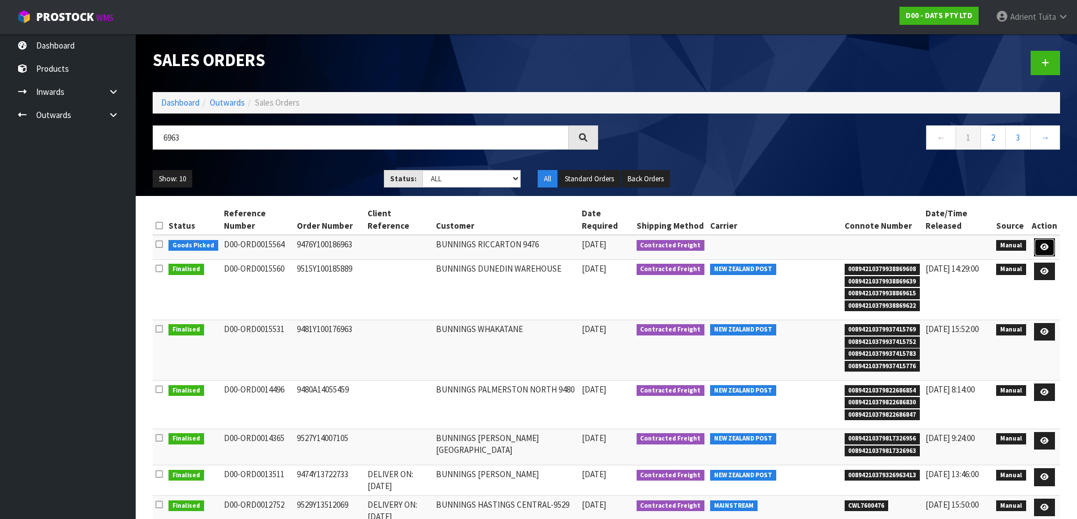
click at [1043, 253] on link at bounding box center [1044, 247] width 21 height 18
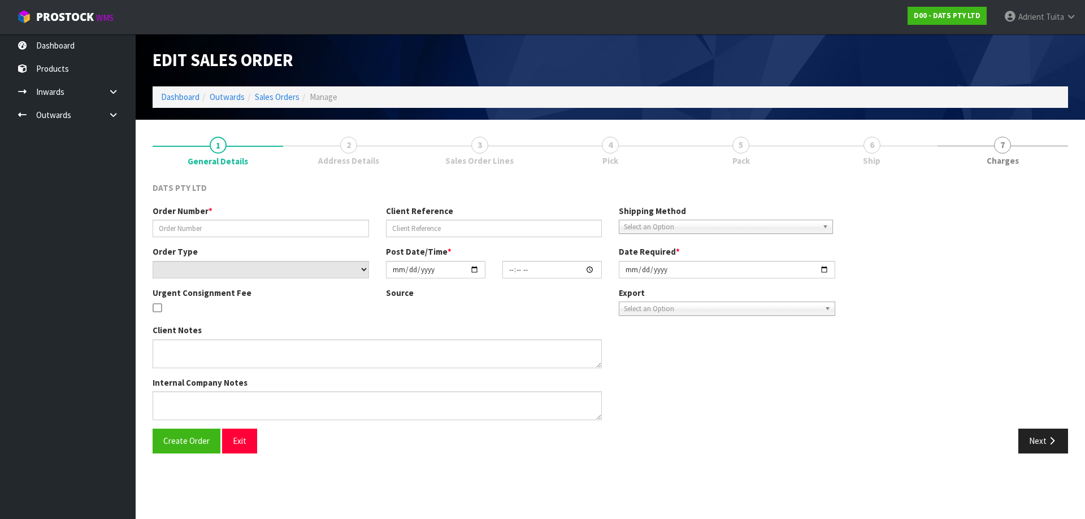
type input "9476Y100186963"
select select "number:0"
type input "[DATE]"
type input "09:30:00.000"
type input "[DATE]"
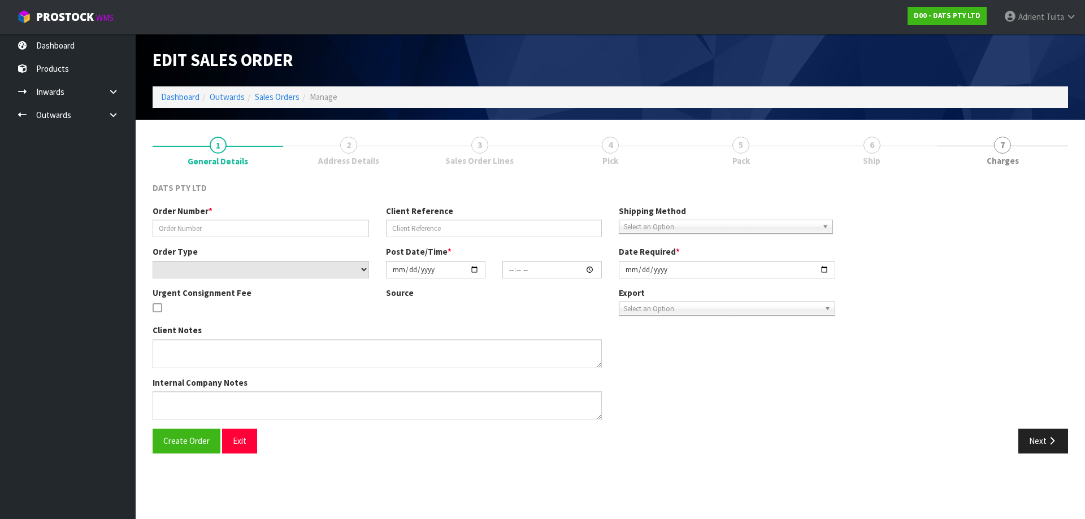
type textarea "PLEASE PICK 25205 - 24PCE (2CTN) FROM OFFICE. 1 CTN OUTER DAMAGE, TAPED- 2 INNE…"
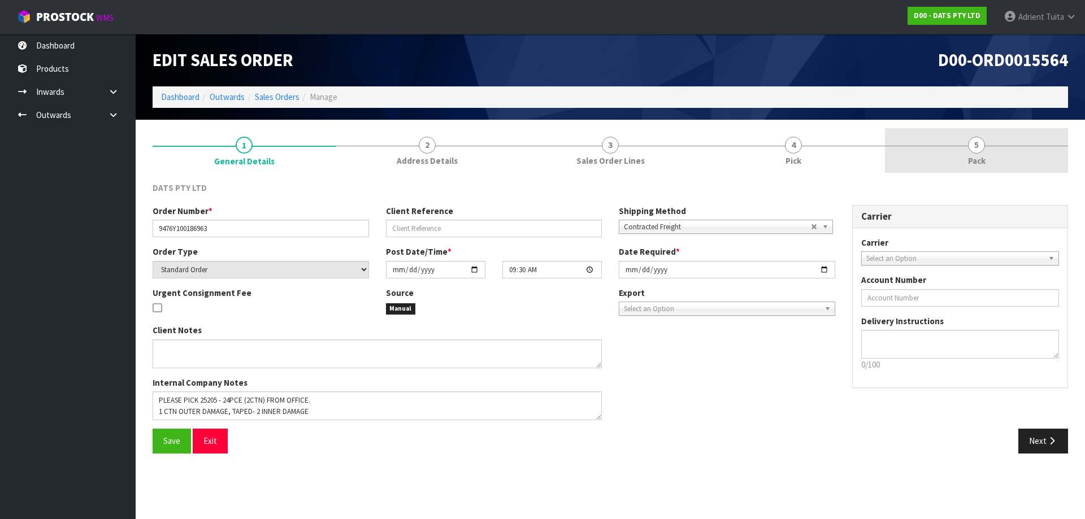
click at [970, 136] on link "5 Pack" at bounding box center [976, 150] width 183 height 45
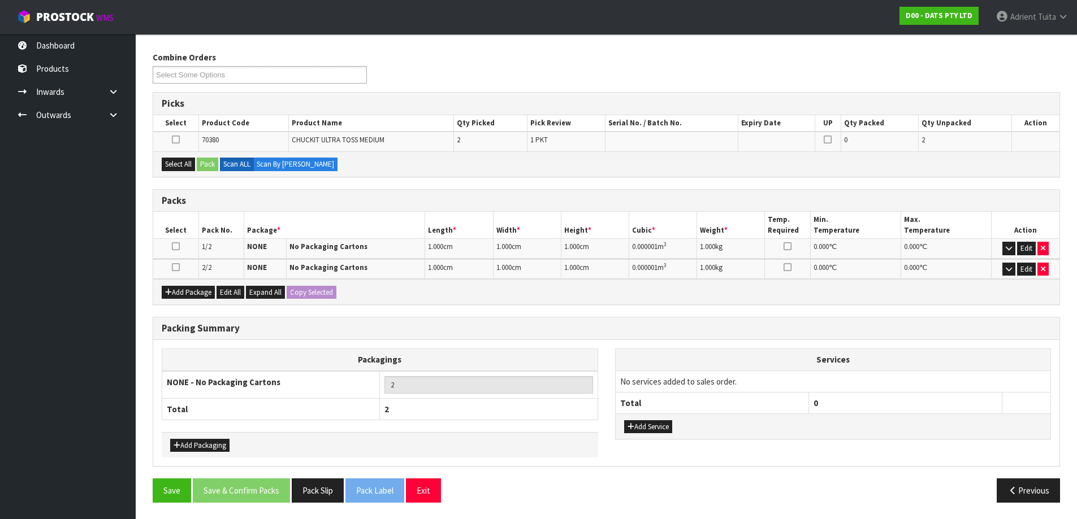
scroll to position [131, 0]
click at [175, 267] on icon at bounding box center [176, 267] width 8 height 1
click at [1024, 268] on button "Edit" at bounding box center [1026, 269] width 19 height 14
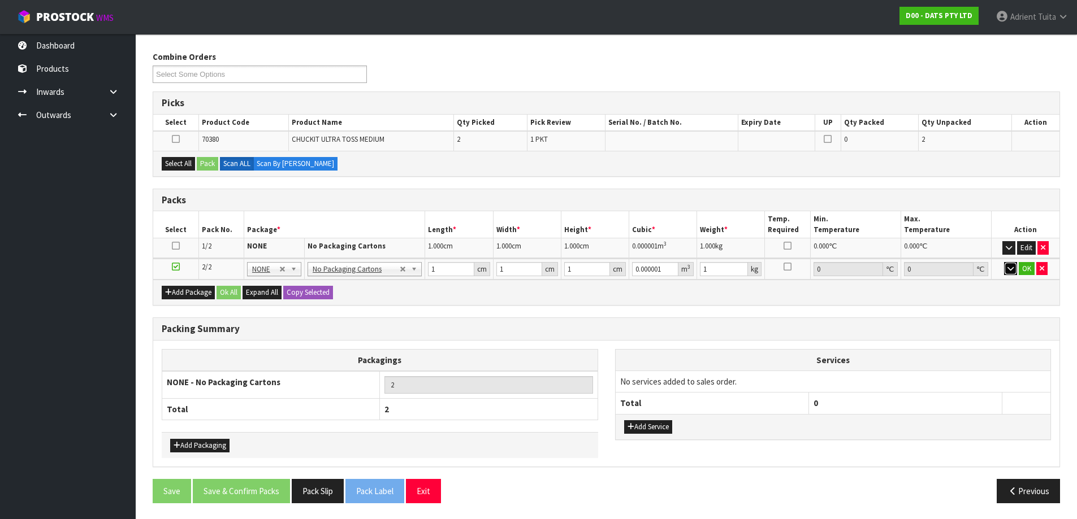
click at [1004, 270] on button "button" at bounding box center [1010, 269] width 13 height 14
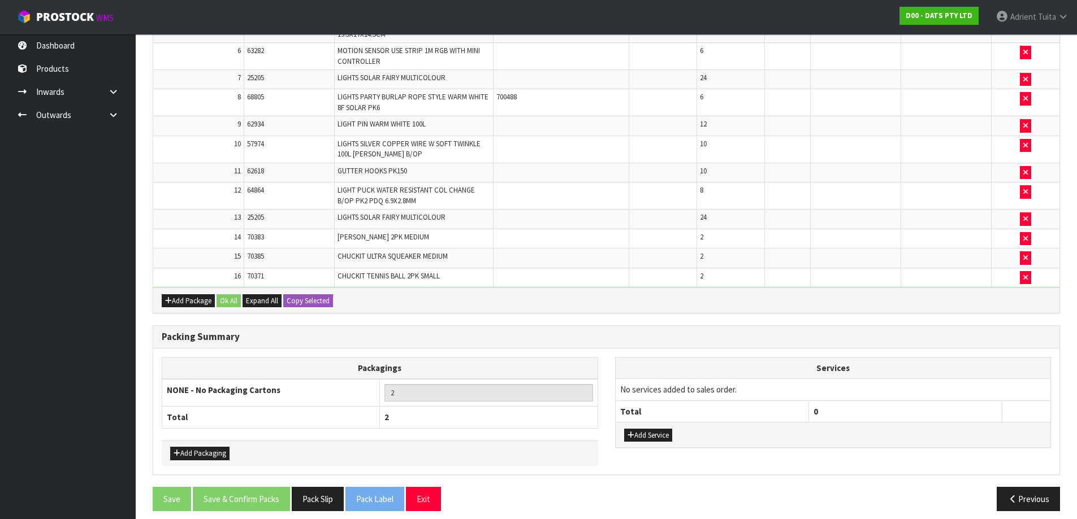
scroll to position [499, 0]
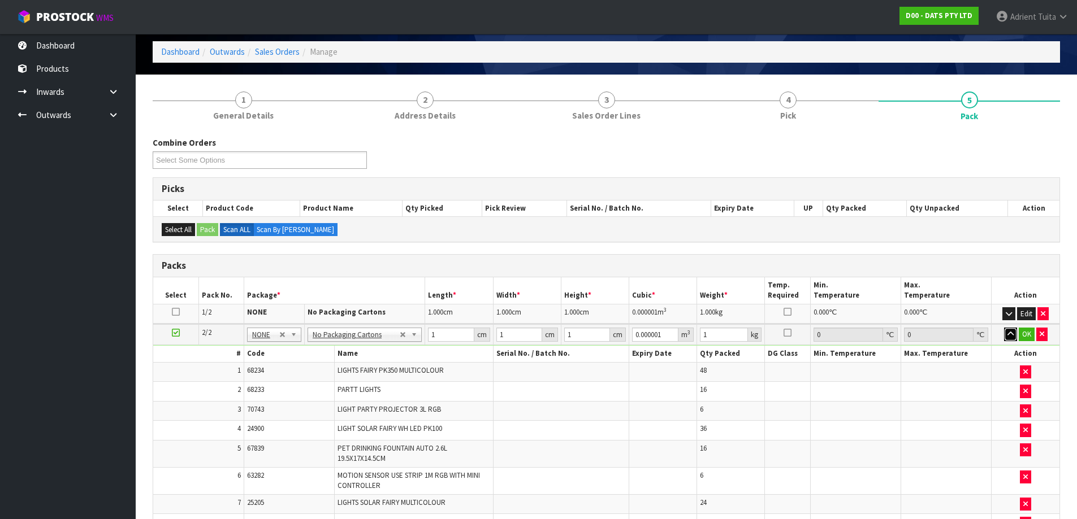
scroll to position [34, 0]
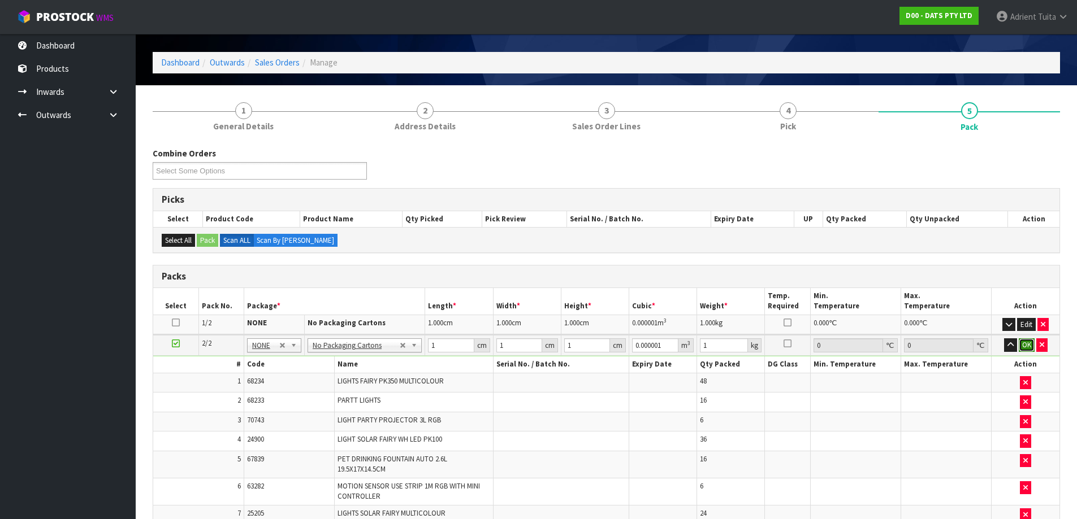
click at [1021, 348] on button "OK" at bounding box center [1026, 346] width 16 height 14
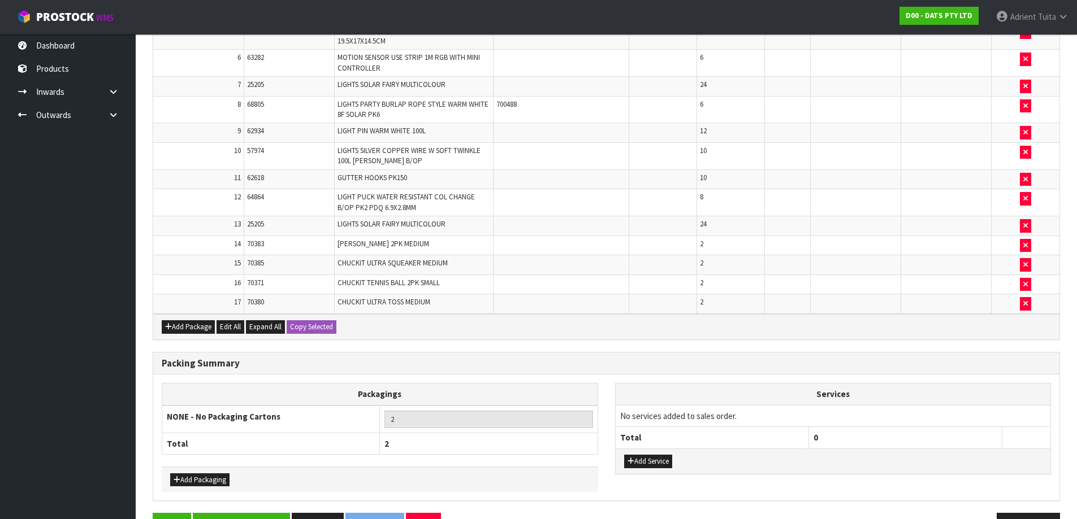
scroll to position [498, 0]
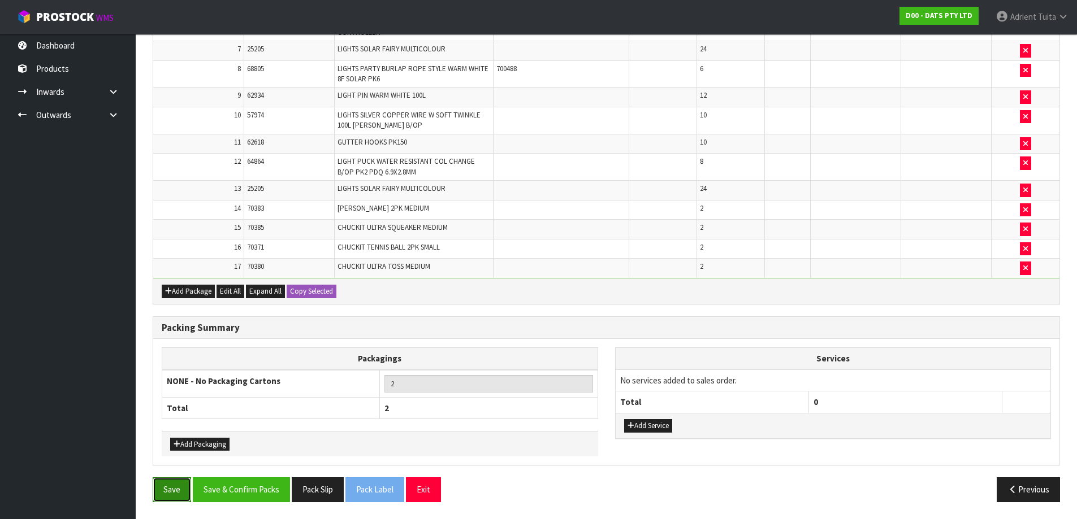
click at [169, 485] on button "Save" at bounding box center [172, 490] width 38 height 24
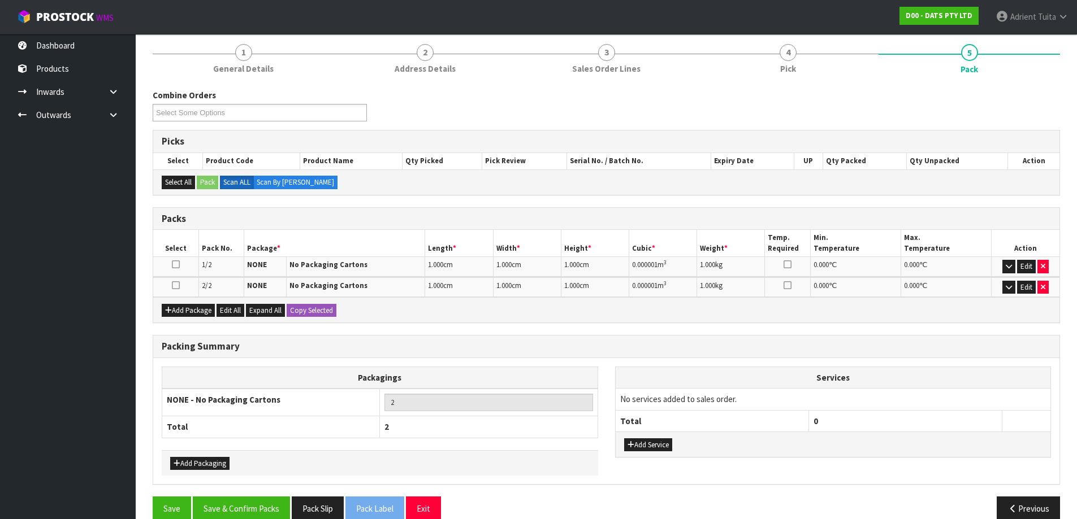
scroll to position [152, 0]
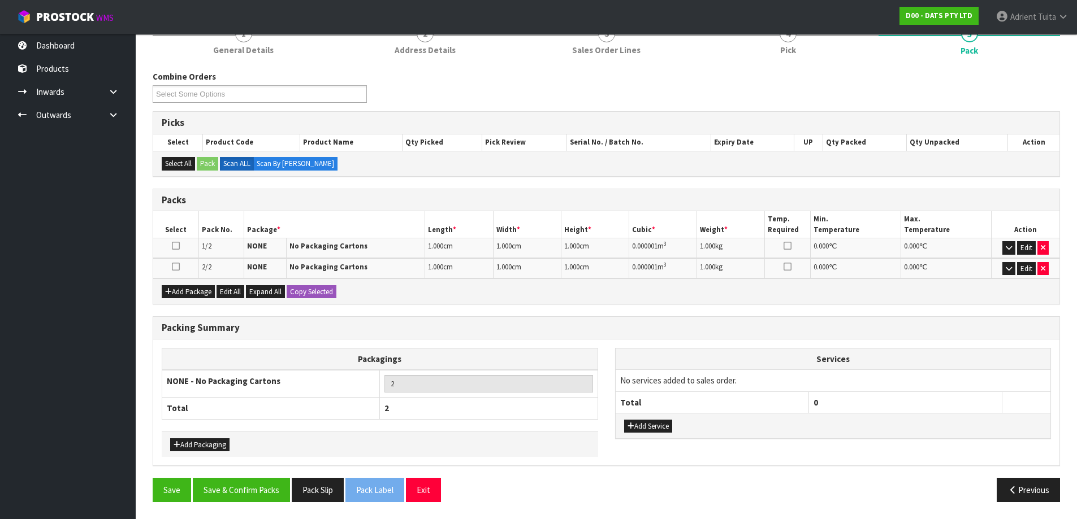
click at [499, 298] on div "Add Package Edit All Expand All Copy Selected" at bounding box center [606, 291] width 906 height 25
click at [213, 437] on div "Add Packaging" at bounding box center [380, 444] width 436 height 25
click at [209, 429] on div "Packagings NONE - No Packaging Cartons 2 Total 2" at bounding box center [380, 390] width 436 height 84
drag, startPoint x: 195, startPoint y: 450, endPoint x: 196, endPoint y: 444, distance: 6.8
click at [195, 449] on button "Add Packaging" at bounding box center [199, 446] width 59 height 14
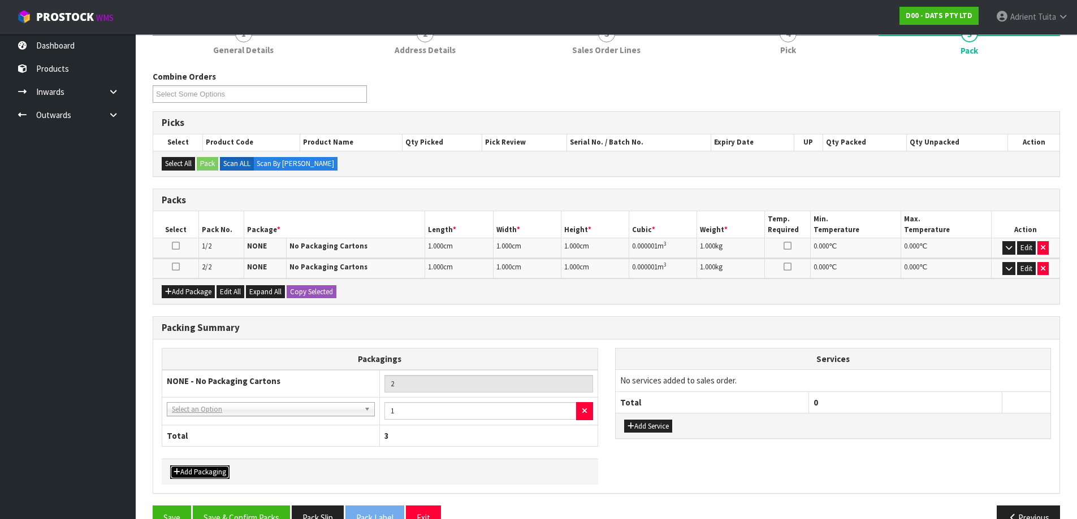
drag, startPoint x: 214, startPoint y: 412, endPoint x: 216, endPoint y: 432, distance: 20.0
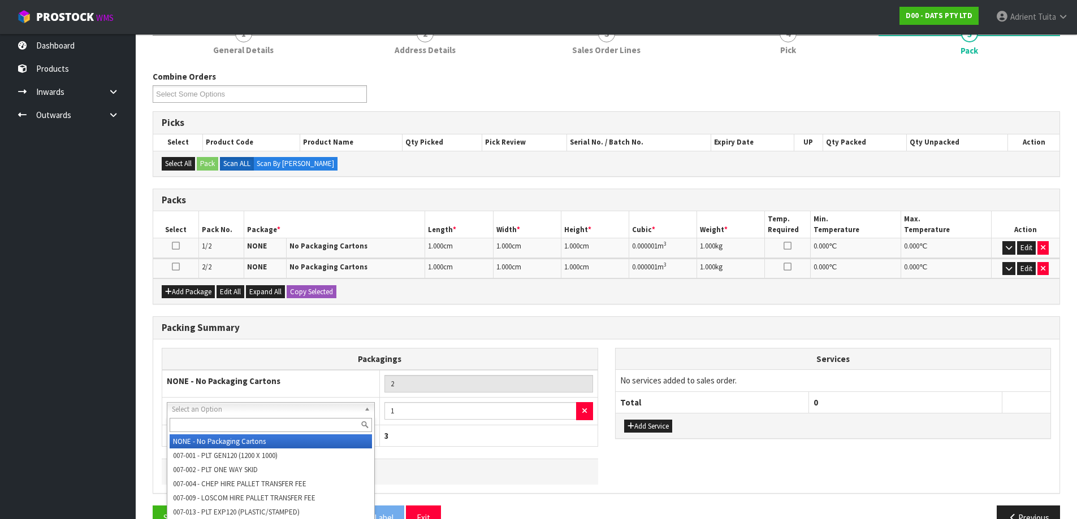
click at [216, 432] on input "text" at bounding box center [271, 425] width 202 height 14
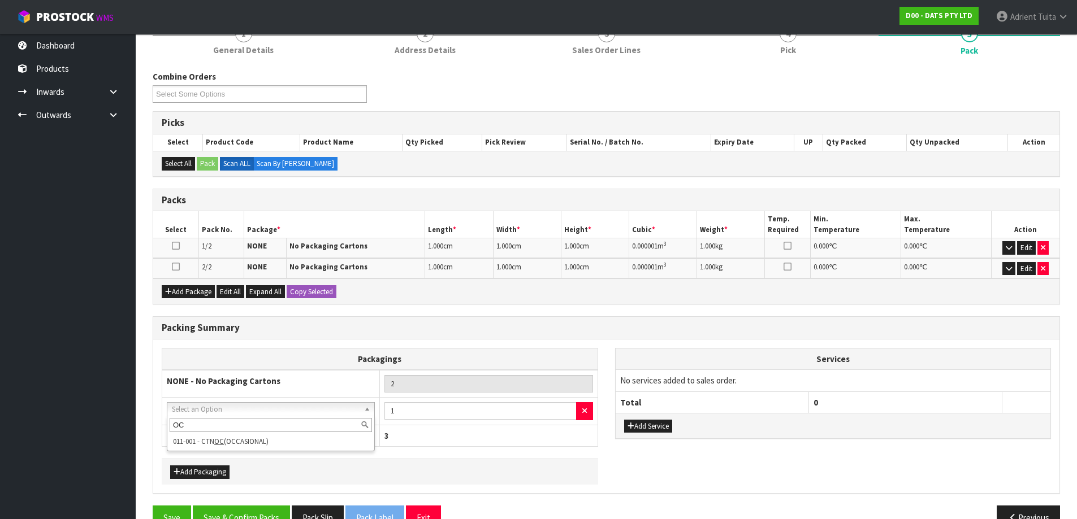
type input "OC"
click at [222, 449] on div "OC 011-001 - CTN OC (OCCASIONAL)" at bounding box center [271, 434] width 208 height 36
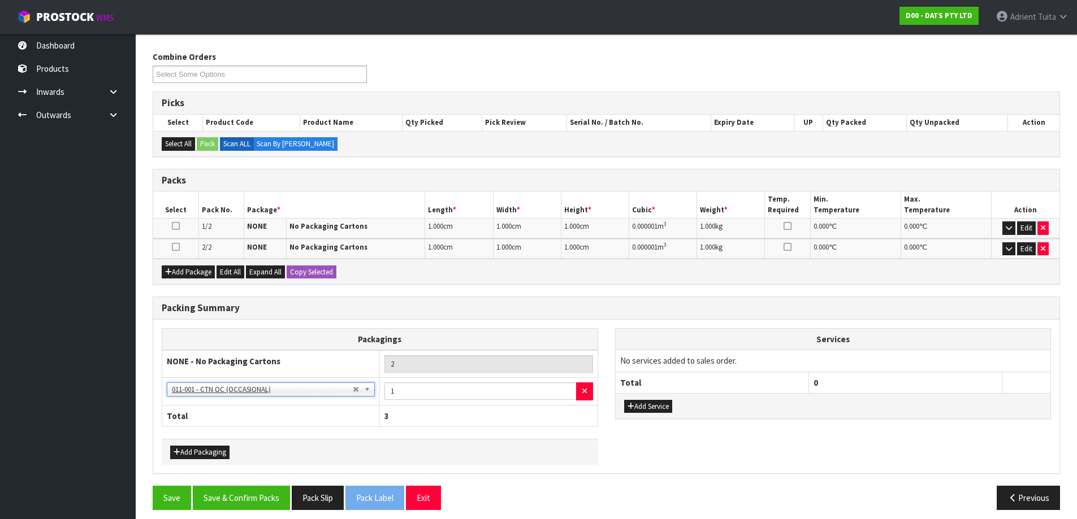
scroll to position [180, 0]
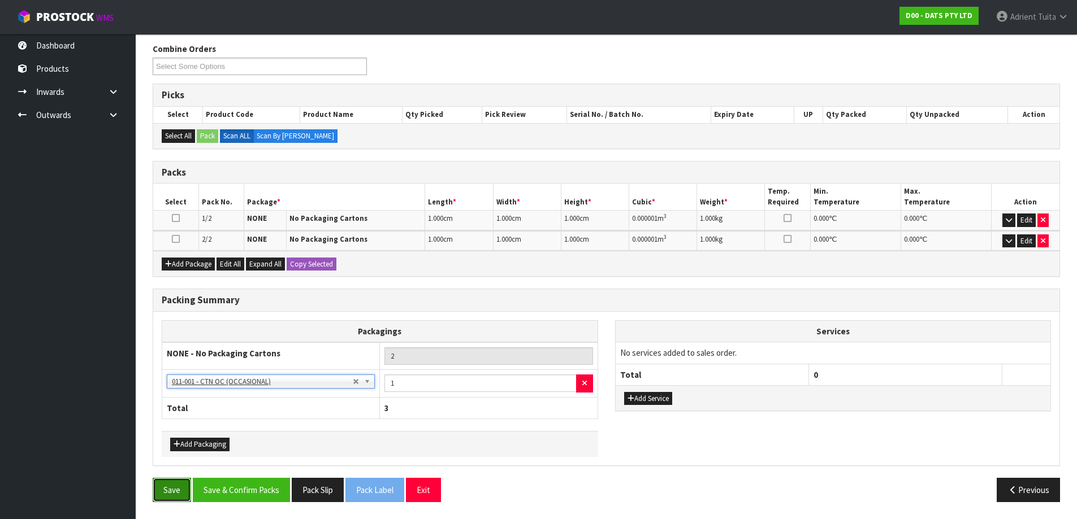
drag, startPoint x: 169, startPoint y: 480, endPoint x: 168, endPoint y: 489, distance: 9.1
click at [168, 489] on button "Save" at bounding box center [172, 490] width 38 height 24
click at [1025, 222] on button "Edit" at bounding box center [1026, 221] width 19 height 14
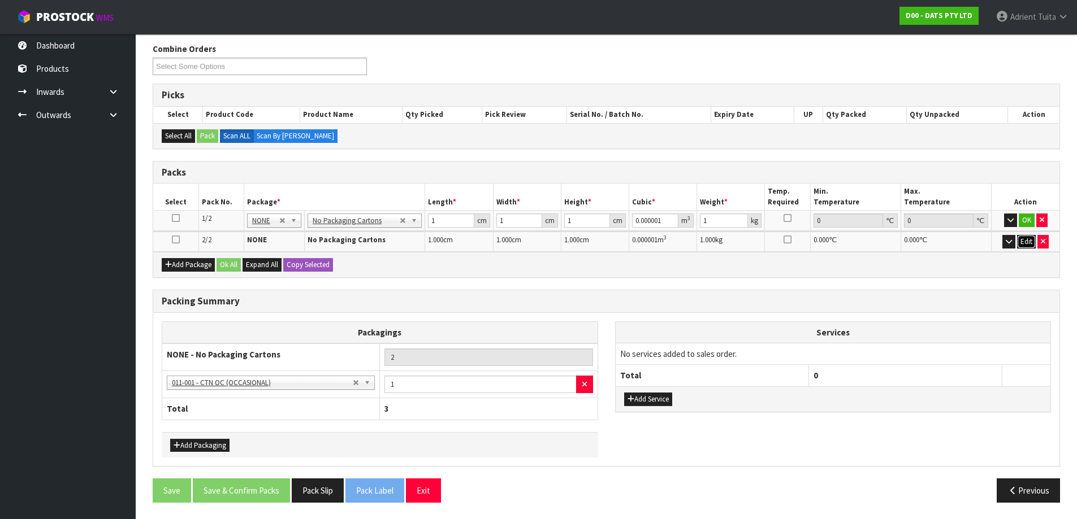
click at [1022, 240] on button "Edit" at bounding box center [1026, 242] width 19 height 14
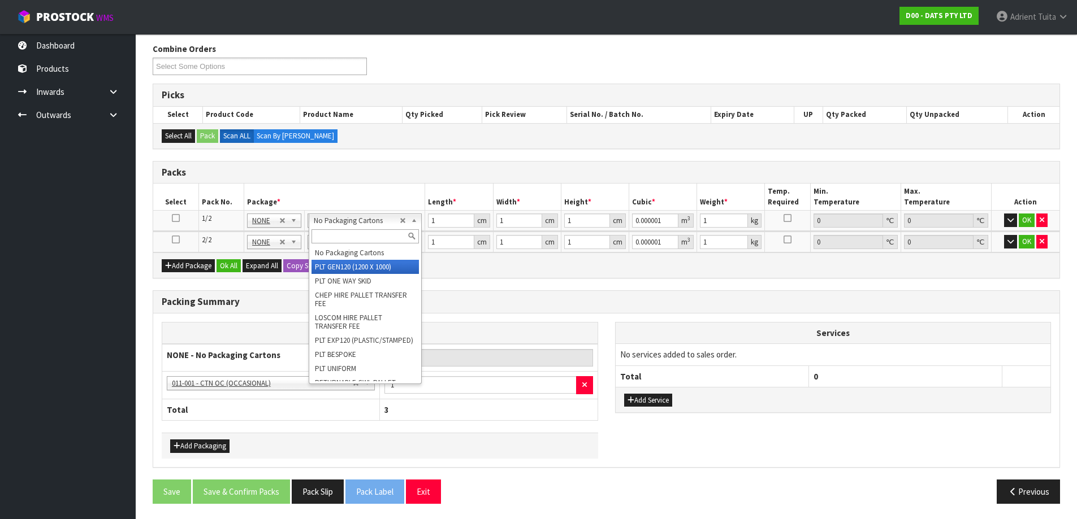
type input "1"
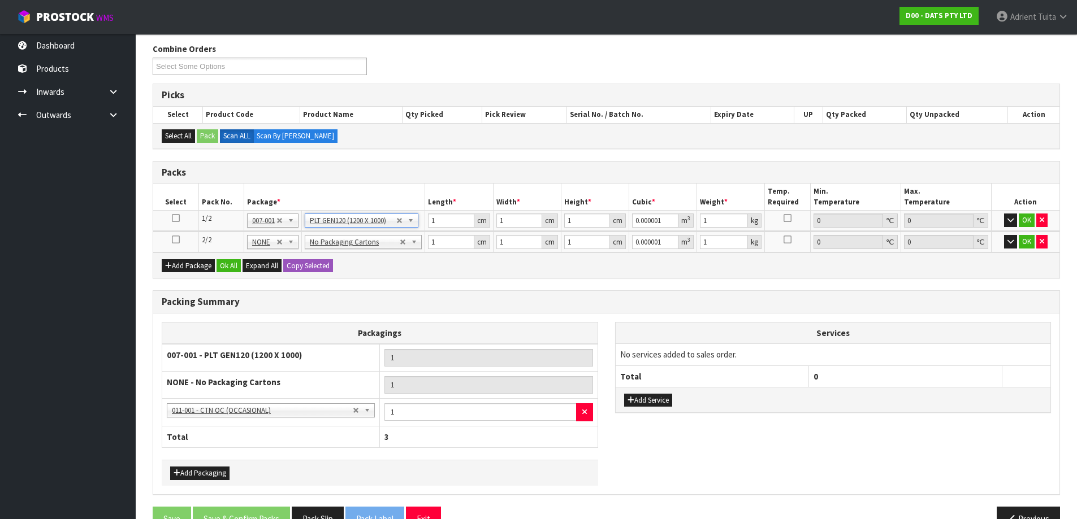
type input "120"
type input "100"
type input "0"
type input "170.33"
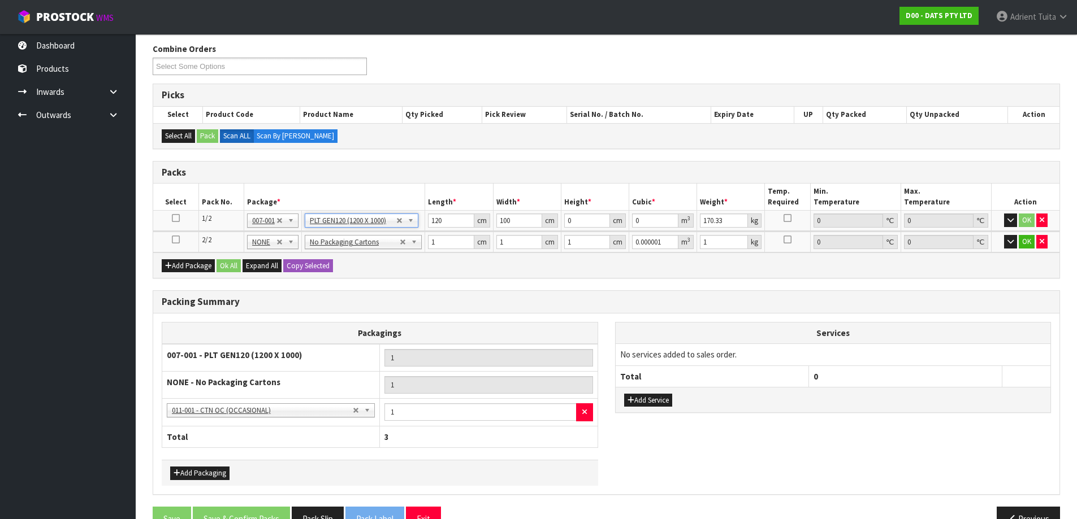
drag, startPoint x: 370, startPoint y: 250, endPoint x: 370, endPoint y: 270, distance: 20.3
click at [370, 253] on div "Packs Select Pack No. Package * Length * Width * Height * Cubic * Weight * Temp…" at bounding box center [606, 220] width 907 height 118
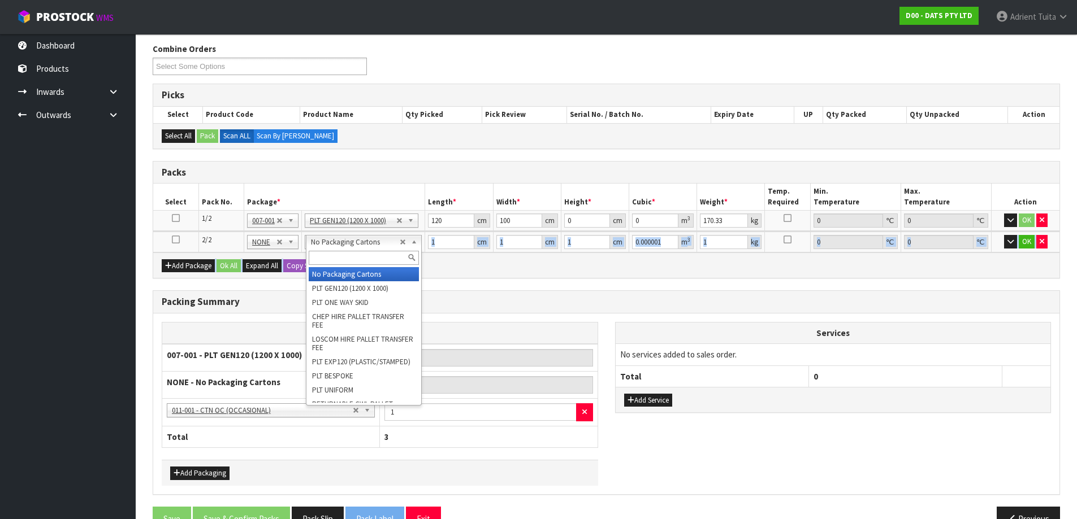
drag, startPoint x: 372, startPoint y: 242, endPoint x: 372, endPoint y: 262, distance: 19.2
type input "2"
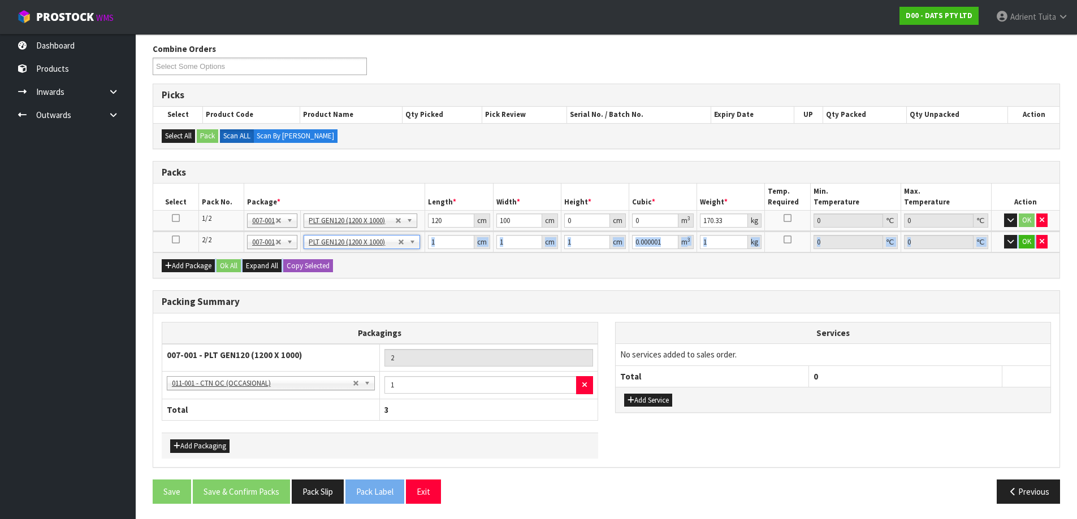
type input "120"
type input "100"
type input "0"
type input "93.06"
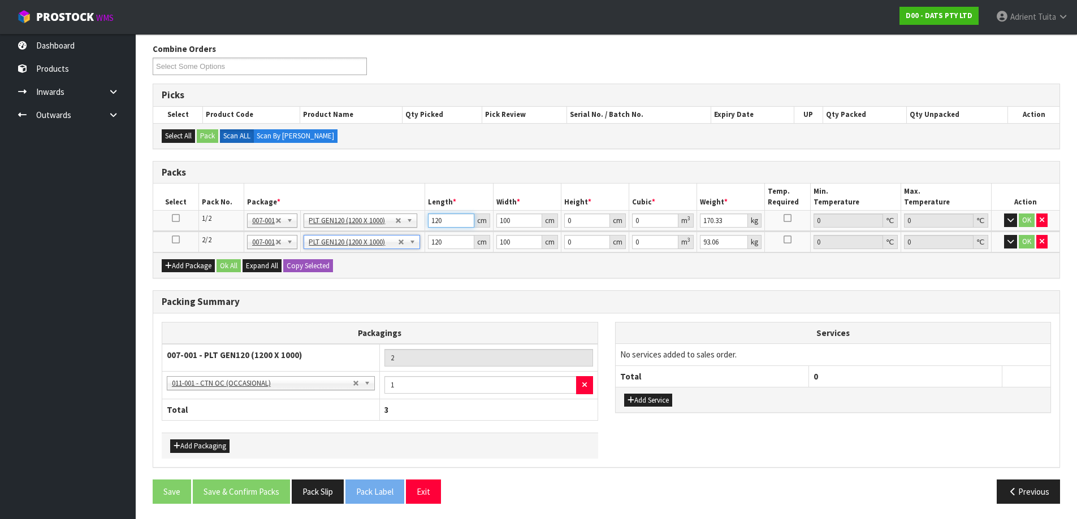
click at [437, 216] on input "120" at bounding box center [451, 221] width 46 height 14
type input "103"
type input "122"
type input "1"
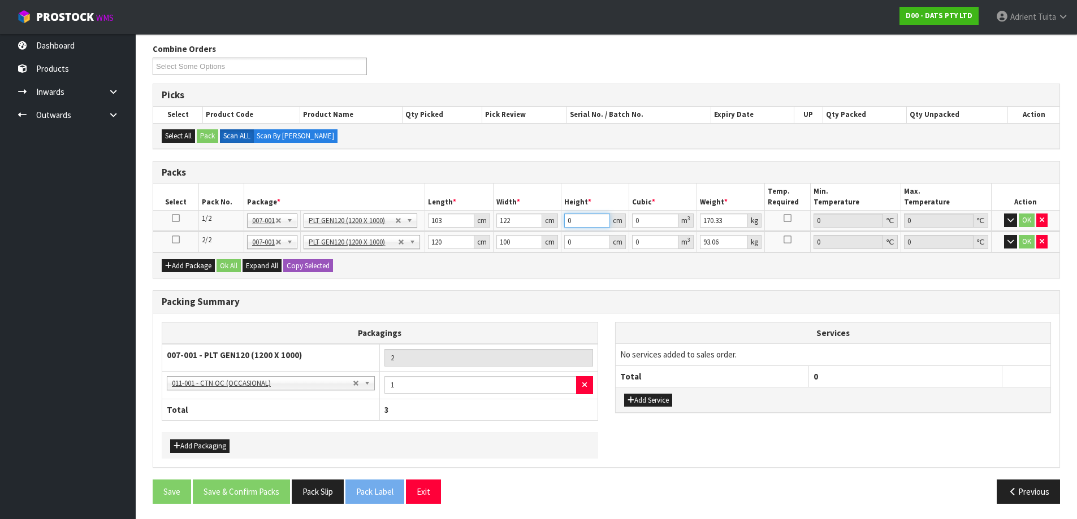
type input "0.012566"
type input "17"
type input "0.213622"
type input "172"
type input "2.161352"
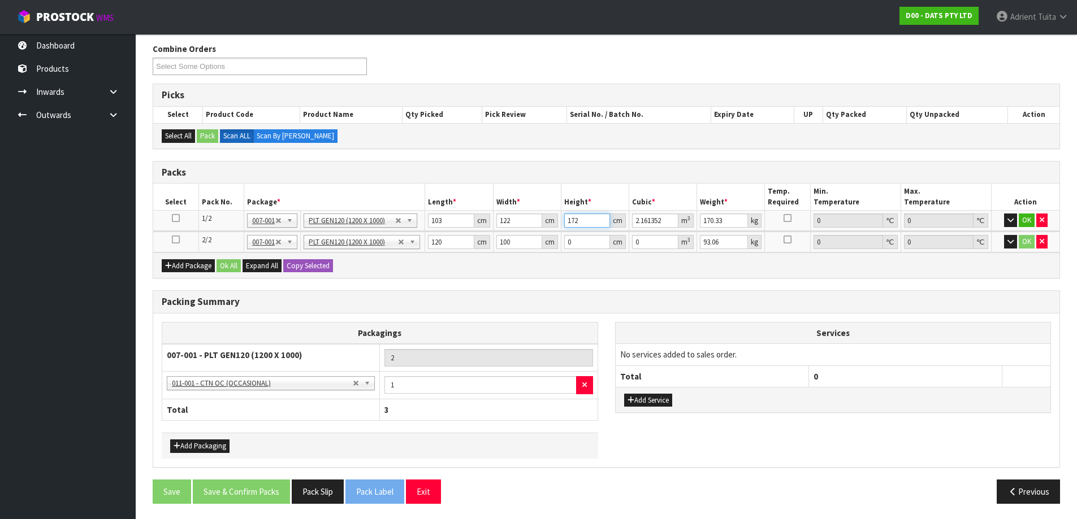
type input "172"
type input "171"
click at [436, 241] on input "120" at bounding box center [451, 242] width 46 height 14
type input "107"
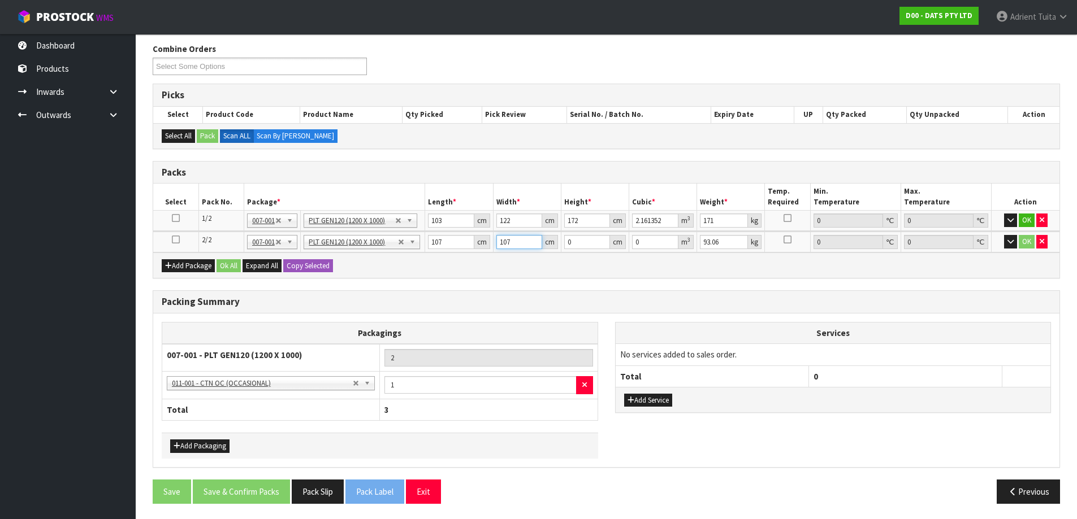
type input "107"
type input "9"
type input "0.103041"
type input "95"
type input "1.087655"
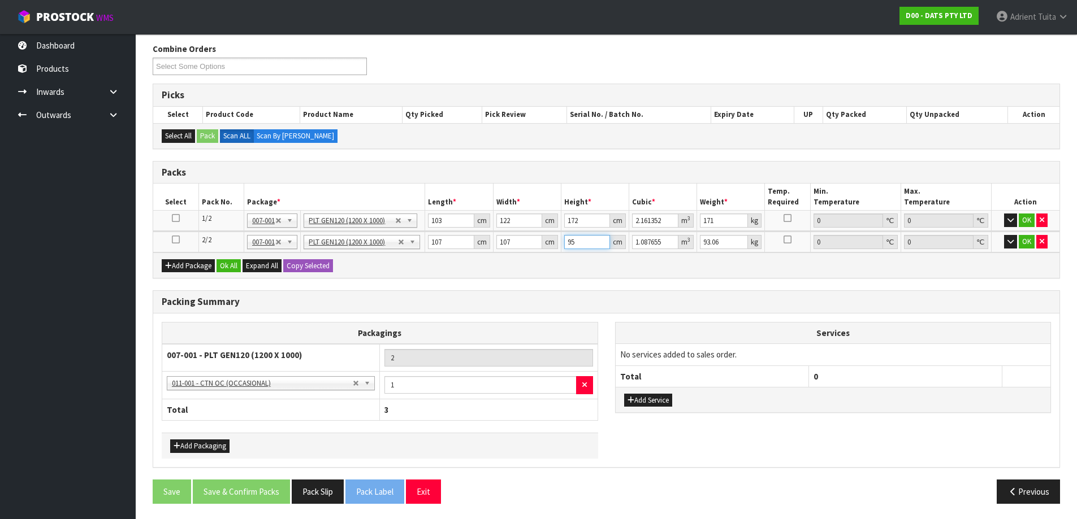
type input "95"
type input "100"
click at [1022, 222] on button "OK" at bounding box center [1026, 221] width 16 height 14
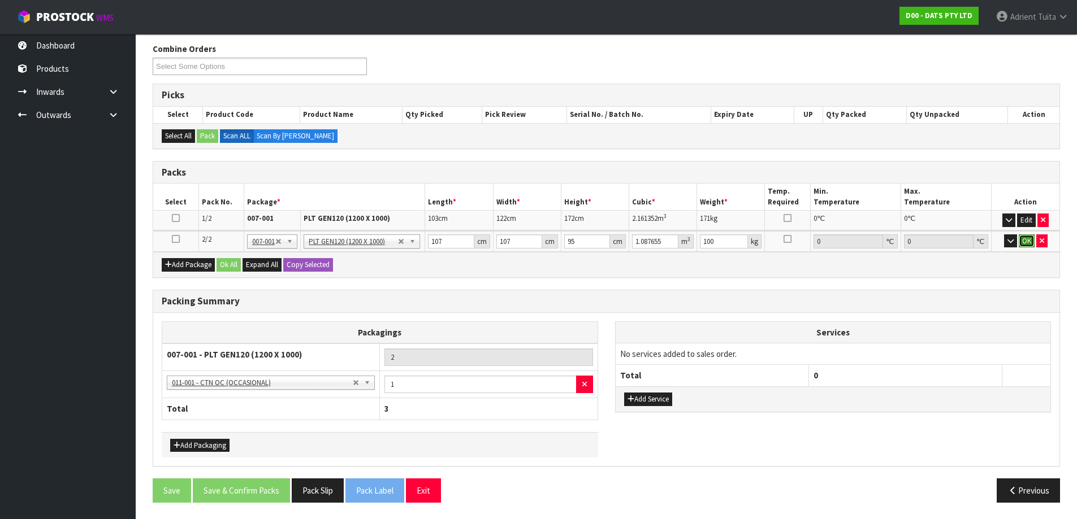
click at [1023, 237] on button "OK" at bounding box center [1026, 242] width 16 height 14
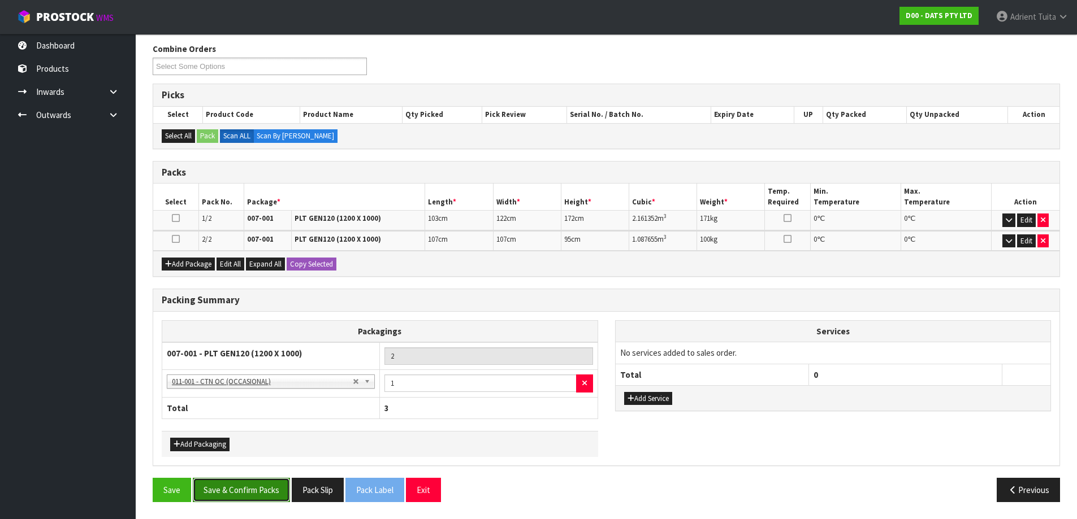
click at [231, 494] on button "Save & Confirm Packs" at bounding box center [241, 490] width 97 height 24
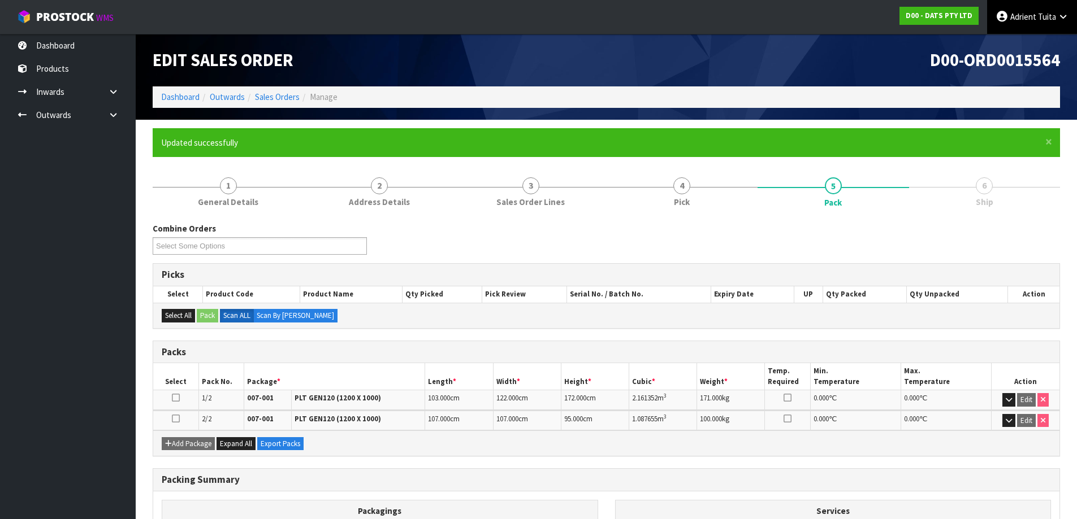
click at [1031, 14] on span "Adrient" at bounding box center [1023, 16] width 26 height 11
click at [1022, 48] on link "Logout" at bounding box center [1031, 44] width 89 height 15
